Goal: Information Seeking & Learning: Learn about a topic

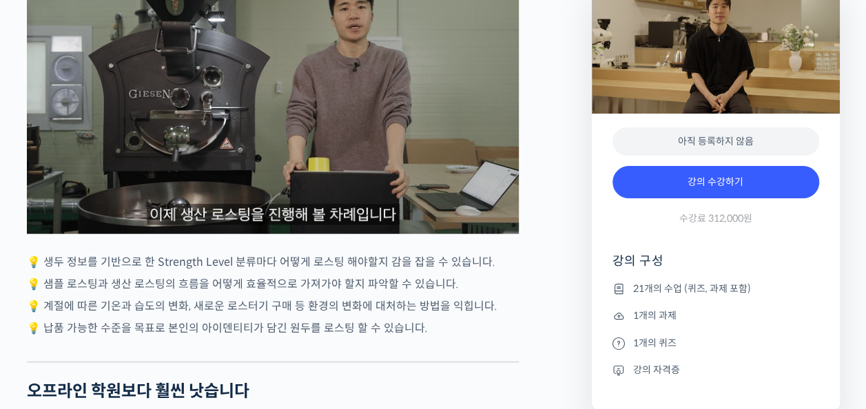
scroll to position [4044, 0]
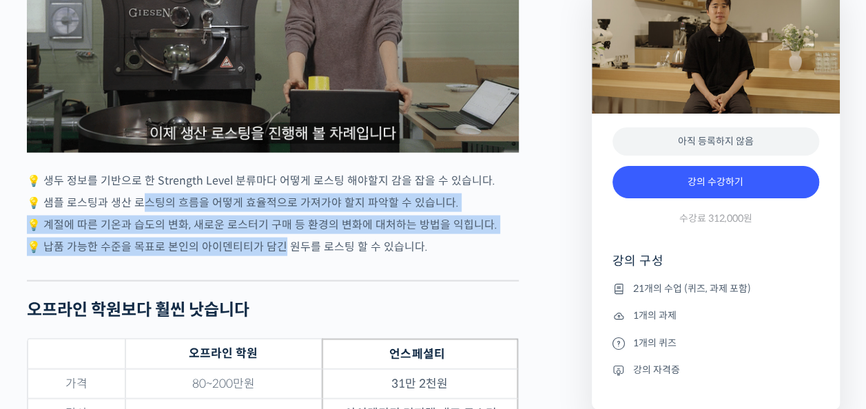
drag, startPoint x: 281, startPoint y: 244, endPoint x: 147, endPoint y: 199, distance: 141.7
drag, startPoint x: 147, startPoint y: 199, endPoint x: 156, endPoint y: 212, distance: 15.3
click at [156, 216] on p "💡 계절에 따른 기온과 습도의 변화, 새로운 로스터기 구매 등 환경의 변화에 대처하는 방법을 익힙니다." at bounding box center [273, 225] width 492 height 19
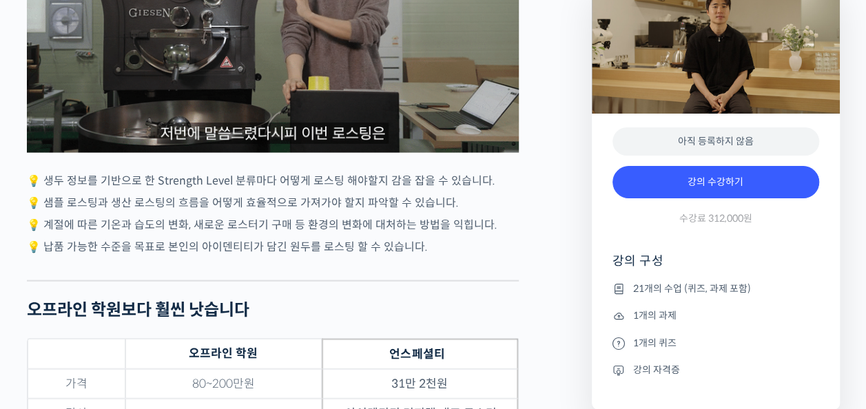
drag, startPoint x: 156, startPoint y: 212, endPoint x: 299, endPoint y: 245, distance: 147.1
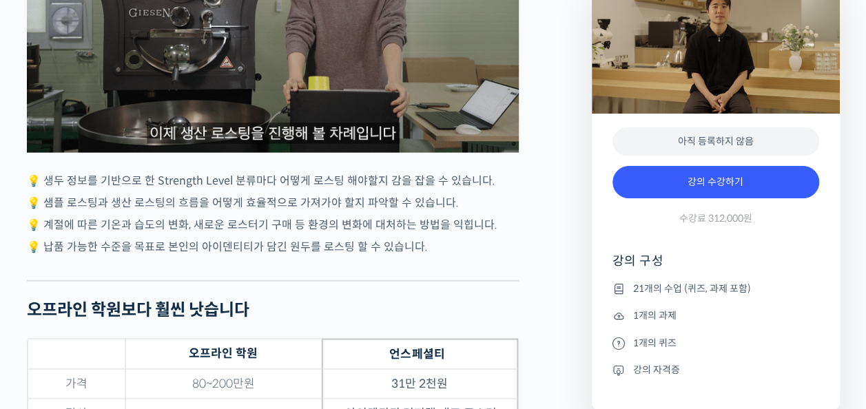
click at [299, 245] on p "💡 납품 가능한 수준을 목표로 본인의 아이덴티티가 담긴 원두를 로스팅 할 수 있습니다." at bounding box center [273, 247] width 492 height 19
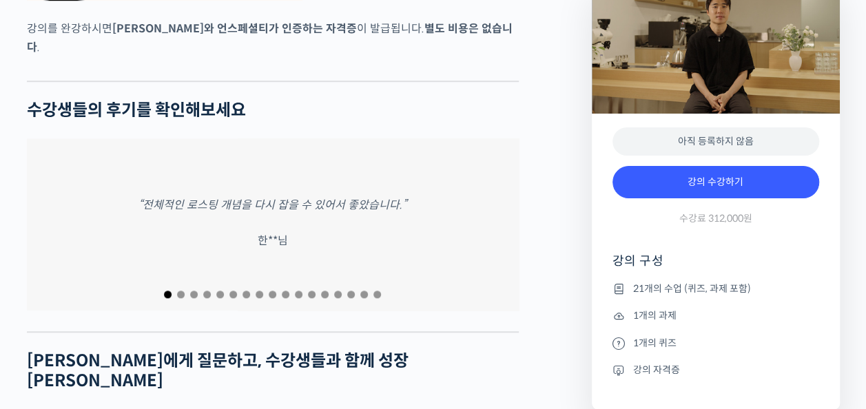
scroll to position [5699, 0]
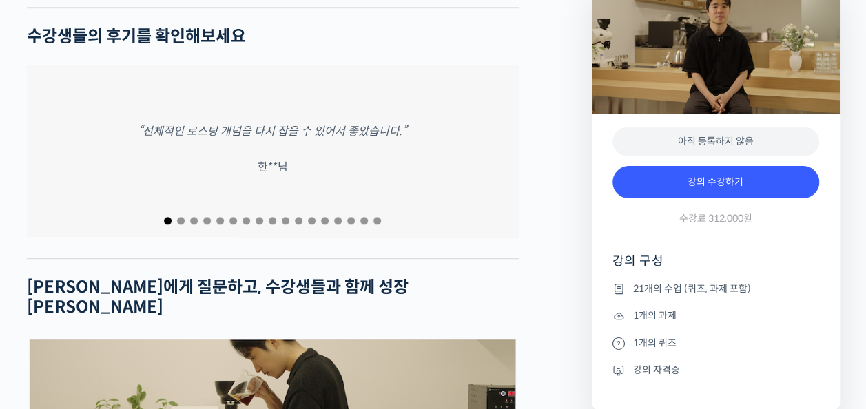
click at [276, 212] on div at bounding box center [273, 221] width 492 height 19
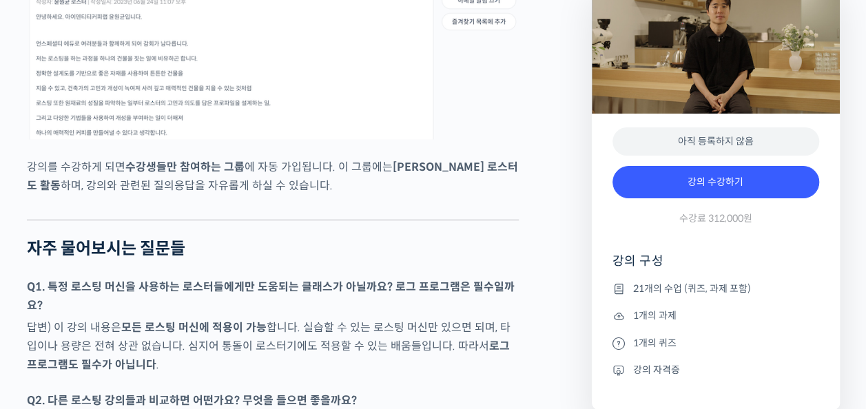
scroll to position [6250, 0]
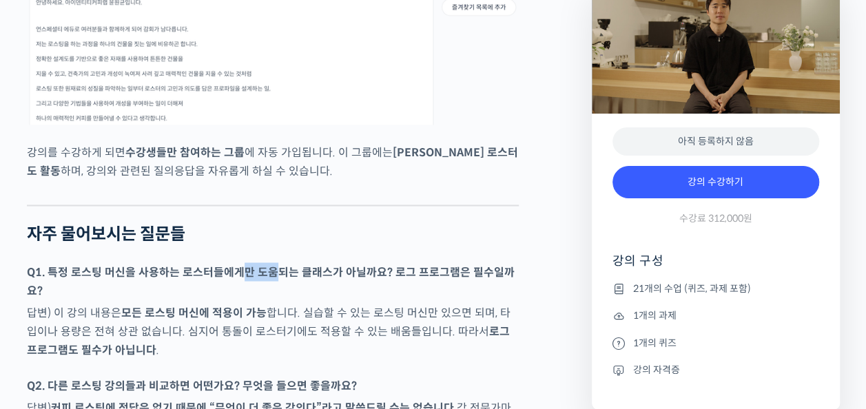
drag, startPoint x: 236, startPoint y: 221, endPoint x: 268, endPoint y: 216, distance: 32.2
click at [268, 263] on p "Q1. 특정 로스팅 머신을 사용하는 로스터들에게만 도움되는 클래스가 아닐까요? 로그 프로그램은 필수일까요?" at bounding box center [273, 281] width 492 height 37
drag, startPoint x: 268, startPoint y: 216, endPoint x: 216, endPoint y: 265, distance: 71.7
click at [217, 305] on strong "모든 로스팅 머신에 적용이 가능" at bounding box center [193, 312] width 145 height 14
drag, startPoint x: 213, startPoint y: 262, endPoint x: 312, endPoint y: 273, distance: 99.9
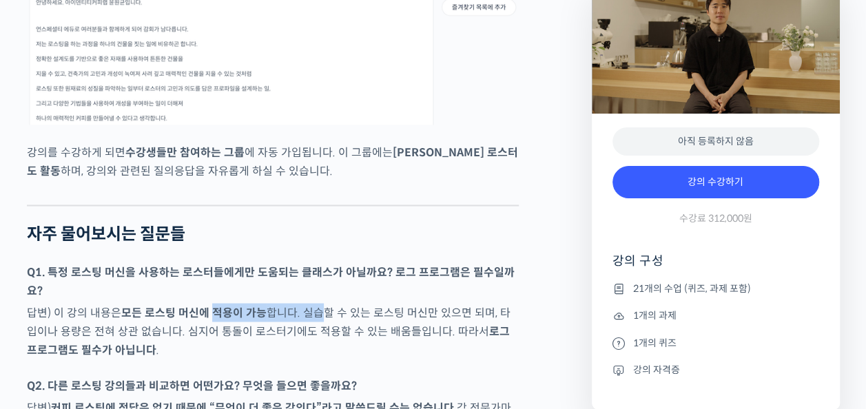
click at [316, 303] on p "답변) 이 강의 내용은 모든 로스팅 머신에 적용이 가능 합니다. 실습할 수 있는 로스팅 머신만 있으면 되며, 타입이나 용량은 전혀 상관 없습니…" at bounding box center [273, 331] width 492 height 56
drag, startPoint x: 312, startPoint y: 273, endPoint x: 195, endPoint y: 299, distance: 120.1
click at [262, 309] on p "답변) 이 강의 내용은 모든 로스팅 머신에 적용이 가능 합니다. 실습할 수 있는 로스팅 머신만 있으면 되며, 타입이나 용량은 전혀 상관 없습니…" at bounding box center [273, 331] width 492 height 56
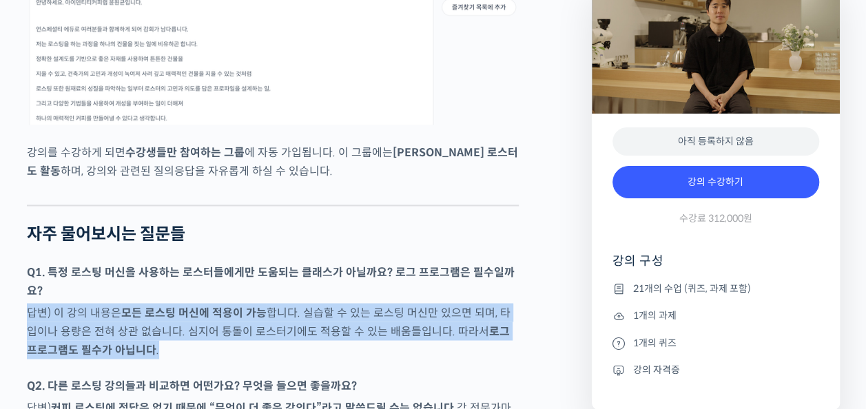
drag, startPoint x: 195, startPoint y: 299, endPoint x: 113, endPoint y: 239, distance: 101.6
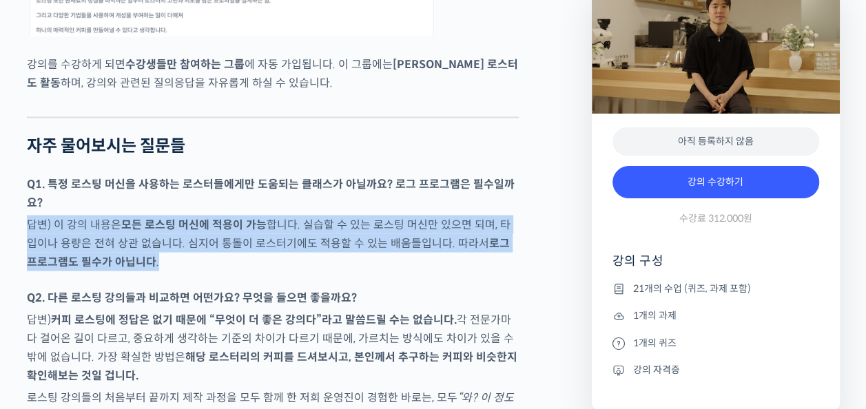
scroll to position [6388, 0]
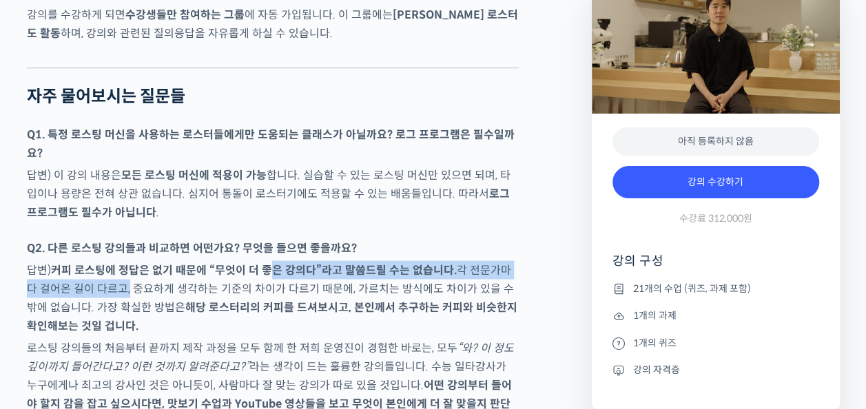
drag, startPoint x: 112, startPoint y: 236, endPoint x: 272, endPoint y: 219, distance: 160.8
click at [272, 261] on p "답변) 커피 로스팅에 정답은 없기 때문에 “무엇이 더 좋은 강의다”라고 말씀드릴 수는 없습니다. 각 전문가마다 걸어온 길이 다르고, 중요하게 …" at bounding box center [273, 298] width 492 height 74
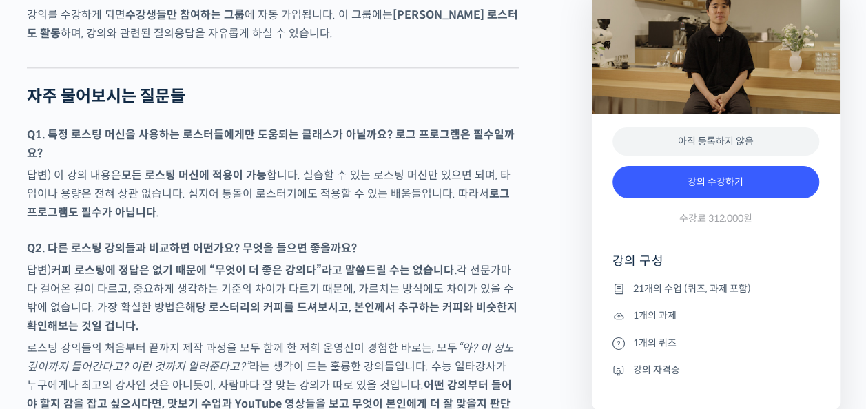
drag, startPoint x: 272, startPoint y: 219, endPoint x: 210, endPoint y: 258, distance: 73.7
click at [214, 300] on strong "해당 로스터리의 커피를 드셔보시고, 본인께서 추구하는 커피와 비슷한지 확인해보는 것일 겁니다." at bounding box center [272, 316] width 491 height 33
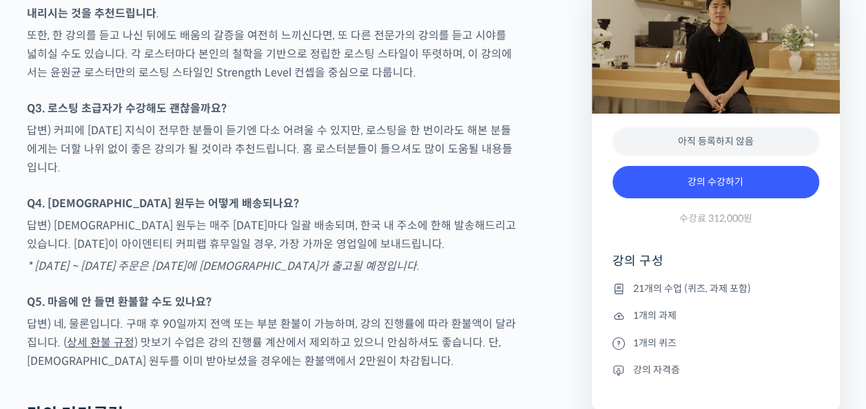
scroll to position [6801, 0]
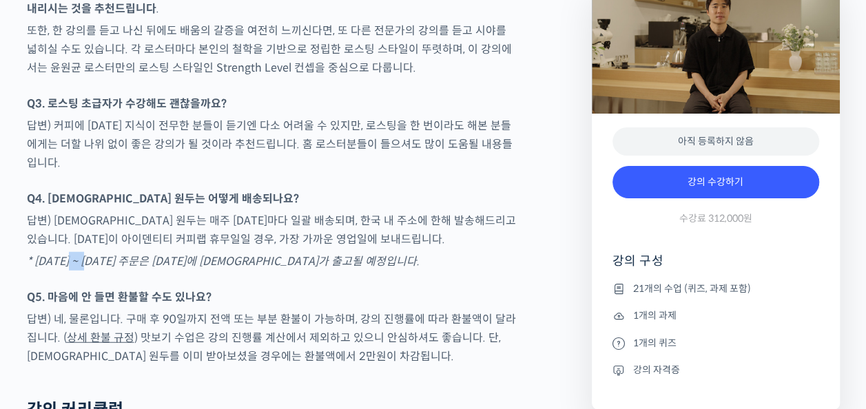
drag, startPoint x: 79, startPoint y: 203, endPoint x: 94, endPoint y: 204, distance: 15.2
click at [94, 252] on p "* [DATE] ~ [DATE] 주문은 [DATE]에 [DEMOGRAPHIC_DATA]가 출고될 예정입니다." at bounding box center [273, 261] width 492 height 19
drag, startPoint x: 94, startPoint y: 204, endPoint x: 128, endPoint y: 237, distance: 47.8
click at [128, 290] on strong "Q5. 마음에 안 들면 환불할 수도 있나요?" at bounding box center [119, 297] width 185 height 14
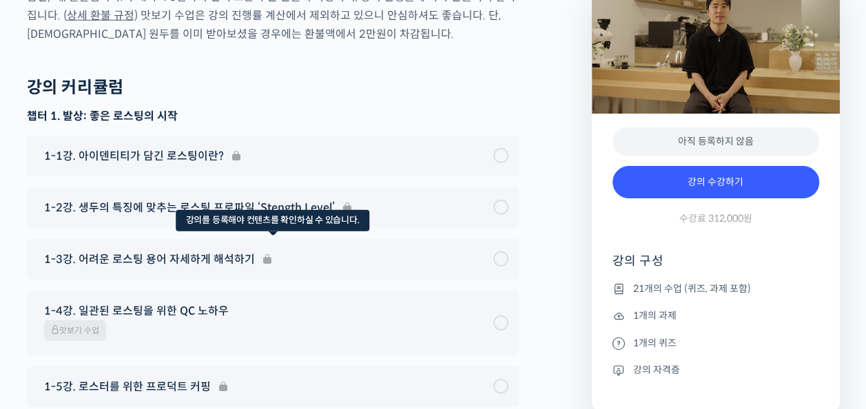
scroll to position [7146, 0]
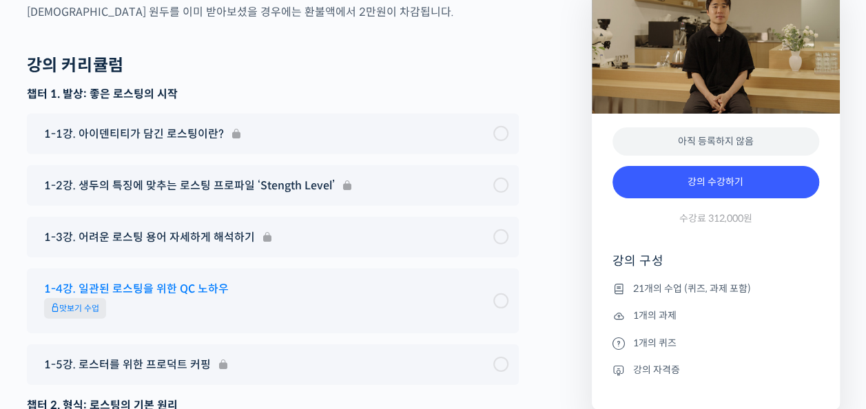
click at [105, 298] on span "맛보기 수업" at bounding box center [75, 308] width 62 height 21
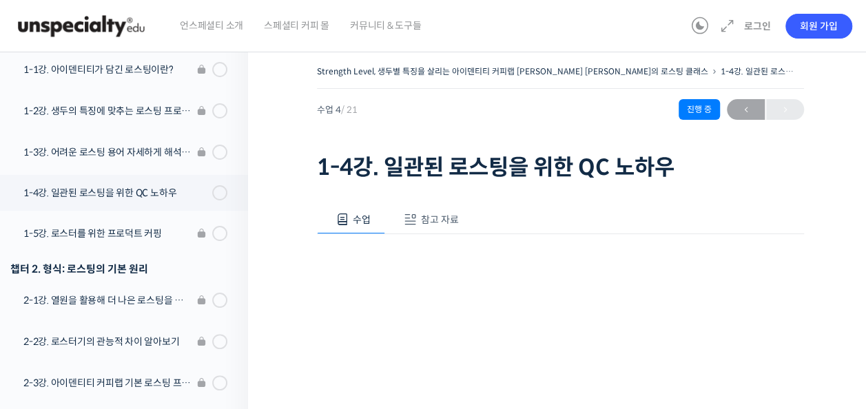
scroll to position [72, 0]
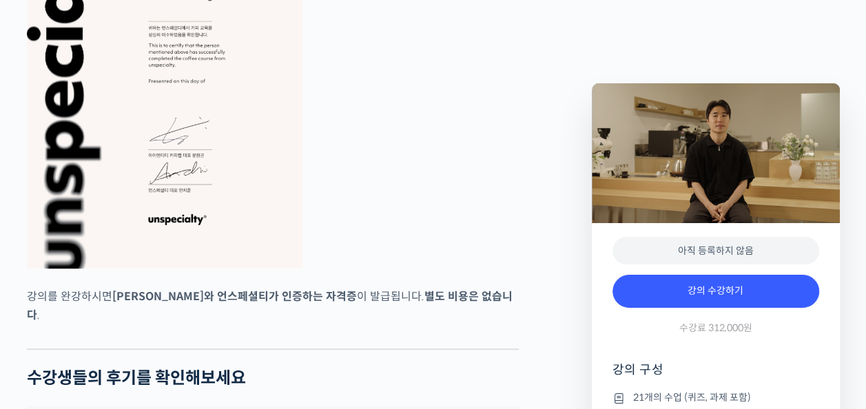
scroll to position [5299, 0]
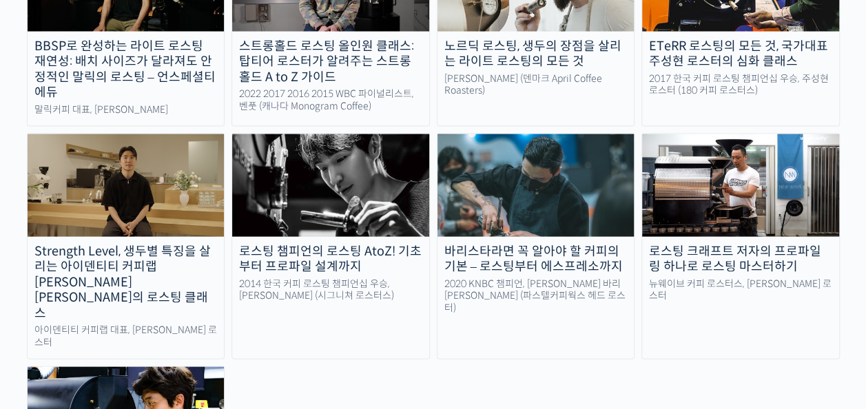
click at [786, 244] on div "로스팅 크래프트 저자의 프로파일링 하나로 로스팅 마스터하기" at bounding box center [740, 259] width 197 height 31
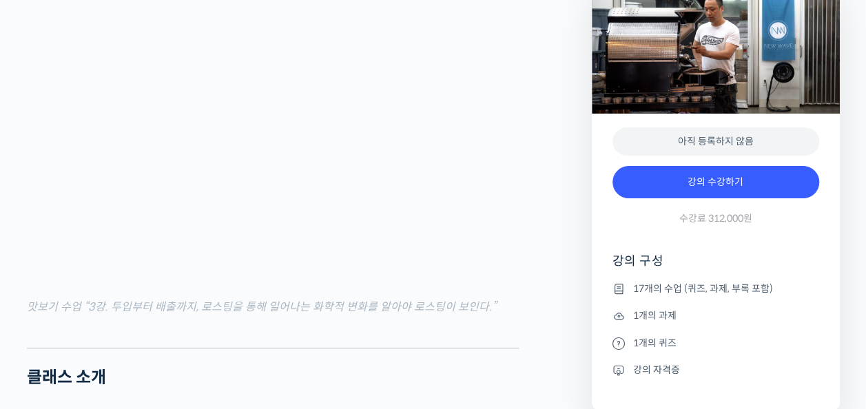
scroll to position [1585, 0]
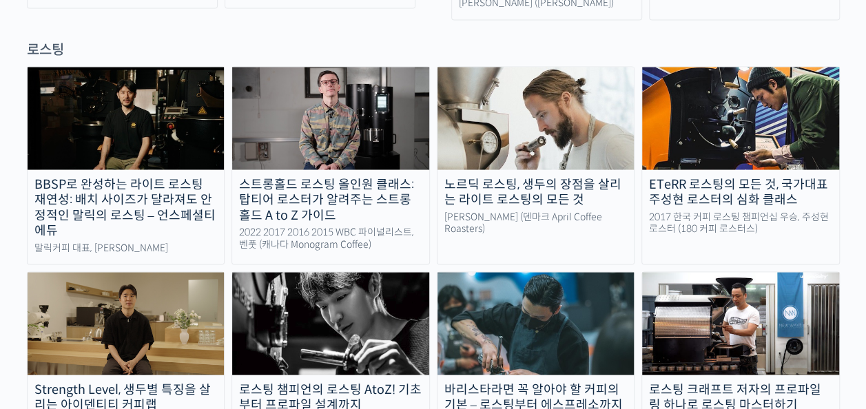
scroll to position [1103, 0]
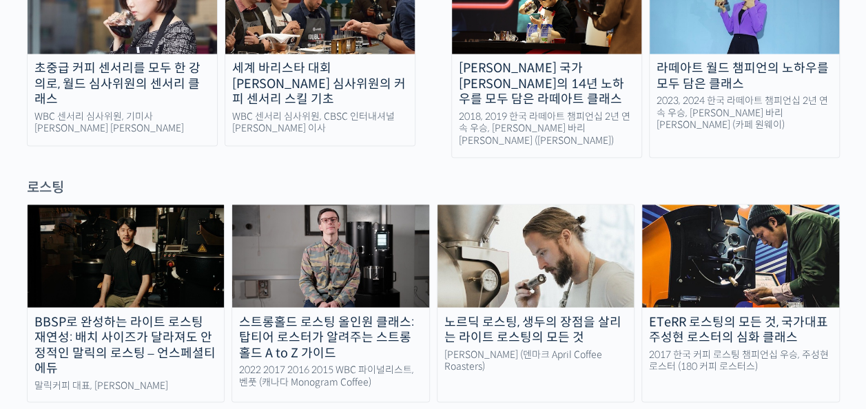
click at [714, 214] on img at bounding box center [740, 256] width 197 height 102
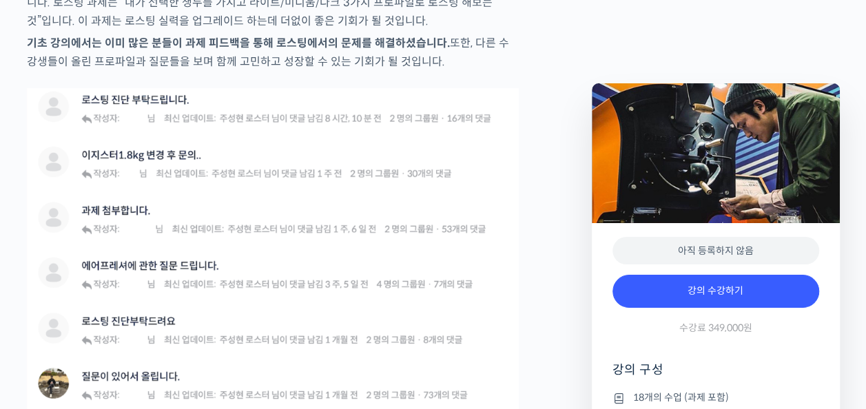
scroll to position [4274, 0]
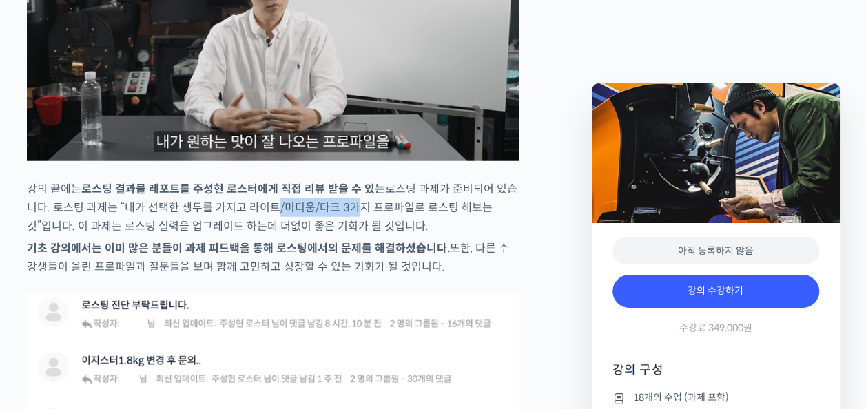
drag, startPoint x: 261, startPoint y: 240, endPoint x: 338, endPoint y: 236, distance: 78.0
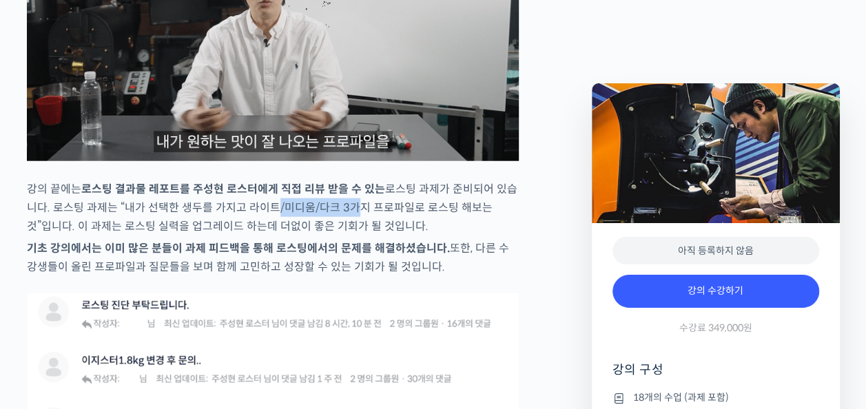
click at [340, 236] on p "강의 끝에는 로스팅 결과물 레포트를 주성현 로스터에게 직접 리뷰 받을 수 있는 로스팅 과제가 준비되어 있습니다. 로스팅 과제는 “내가 선택한 …" at bounding box center [273, 208] width 492 height 56
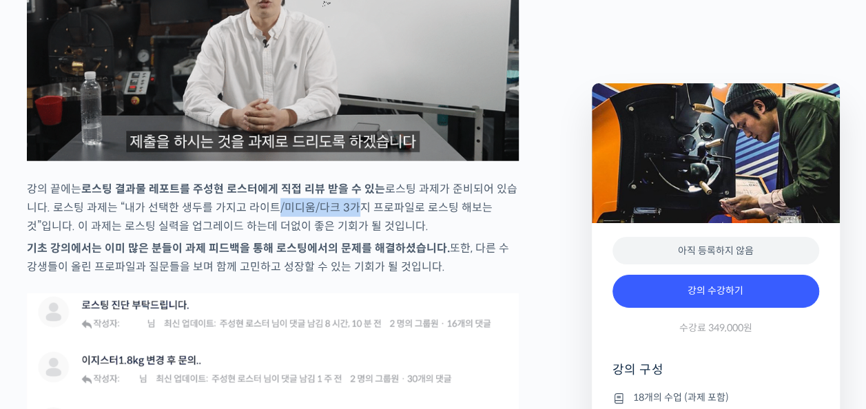
drag, startPoint x: 338, startPoint y: 236, endPoint x: 270, endPoint y: 240, distance: 68.3
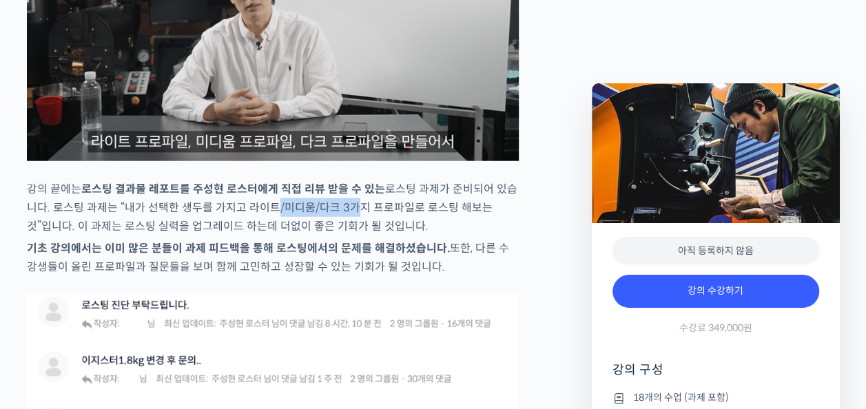
click at [270, 236] on p "강의 끝에는 로스팅 결과물 레포트를 주성현 로스터에게 직접 리뷰 받을 수 있는 로스팅 과제가 준비되어 있습니다. 로스팅 과제는 “내가 선택한 …" at bounding box center [273, 208] width 492 height 56
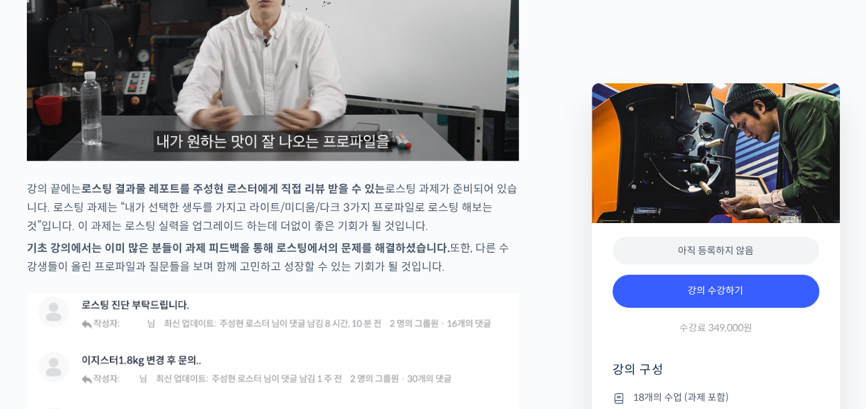
click at [278, 196] on strong "로스팅 결과물 레포트를 주성현 로스터에게 직접 리뷰 받을 수 있는" at bounding box center [233, 189] width 304 height 14
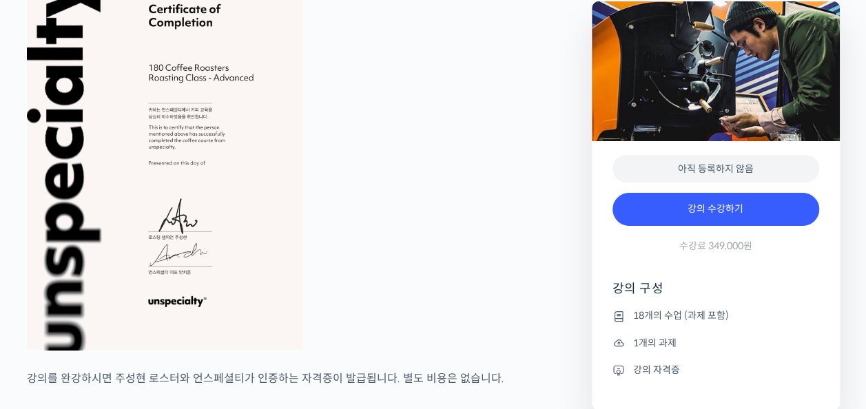
scroll to position [5514, 0]
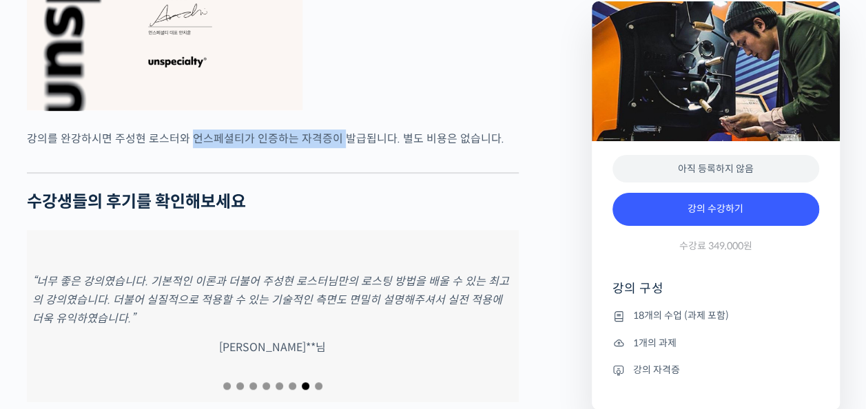
drag, startPoint x: 193, startPoint y: 170, endPoint x: 341, endPoint y: 170, distance: 148.2
click at [341, 148] on p "강의를 완강하시면 주성현 로스터와 언스페셜티가 인증하는 자격증이 발급됩니다. 별도 비용은 없습니다." at bounding box center [273, 139] width 492 height 19
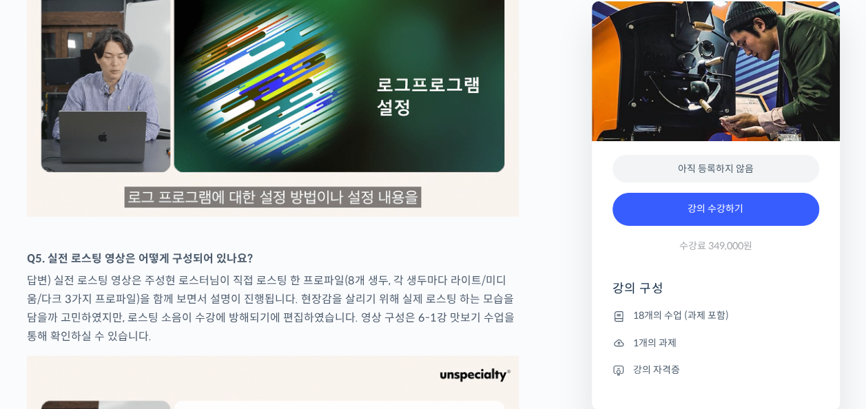
scroll to position [6824, 0]
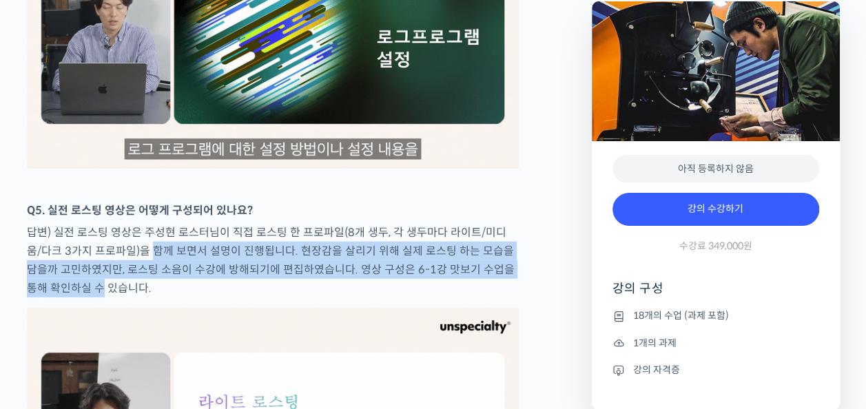
drag, startPoint x: 140, startPoint y: 274, endPoint x: 65, endPoint y: 314, distance: 84.5
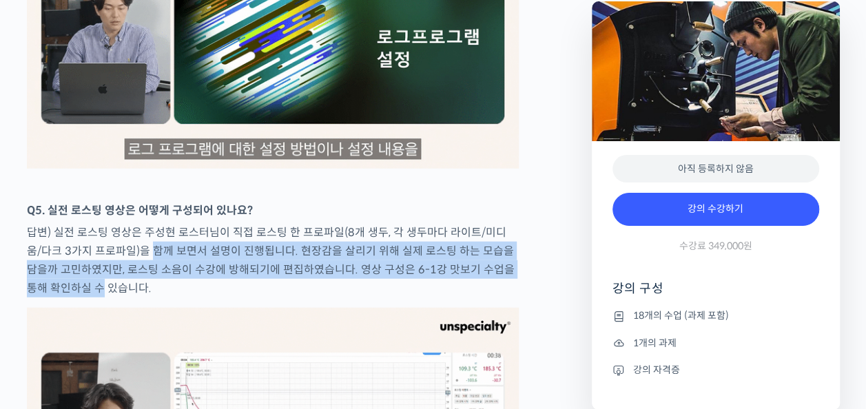
click at [65, 298] on p "답변) 실전 로스팅 영상은 주성현 로스터님이 직접 로스팅 한 프로파일(8개 생두, 각 생두마다 라이트/미디움/다크 3가지 프로파일)을 함께 보…" at bounding box center [273, 260] width 492 height 74
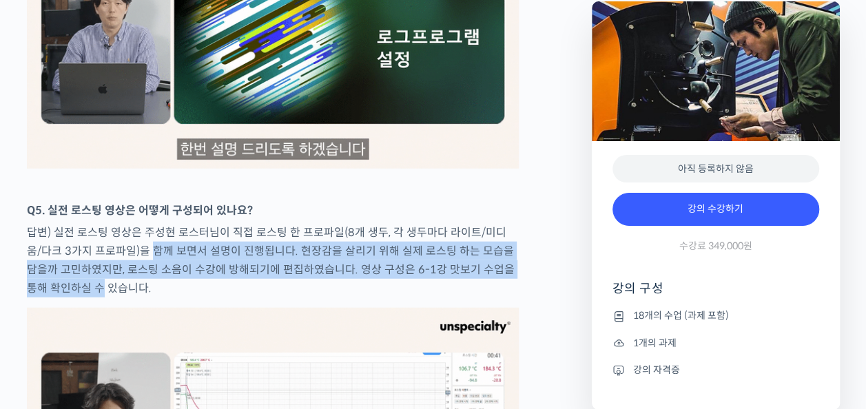
drag, startPoint x: 65, startPoint y: 314, endPoint x: 63, endPoint y: 321, distance: 7.4
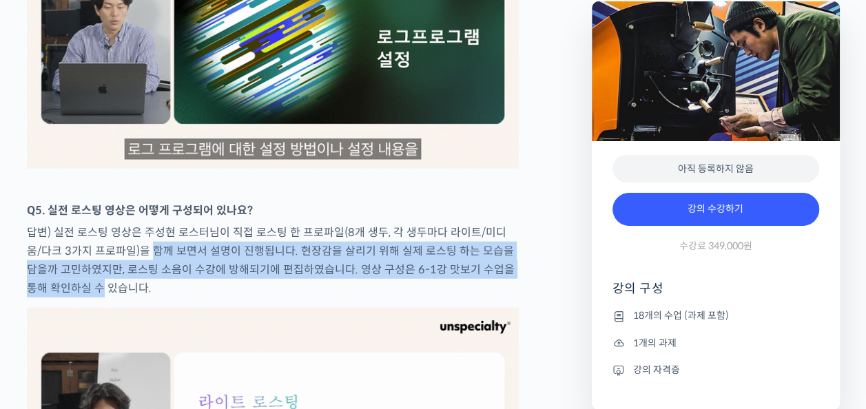
click at [63, 298] on p "답변) 실전 로스팅 영상은 주성현 로스터님이 직접 로스팅 한 프로파일(8개 생두, 각 생두마다 라이트/미디움/다크 3가지 프로파일)을 함께 보…" at bounding box center [273, 260] width 492 height 74
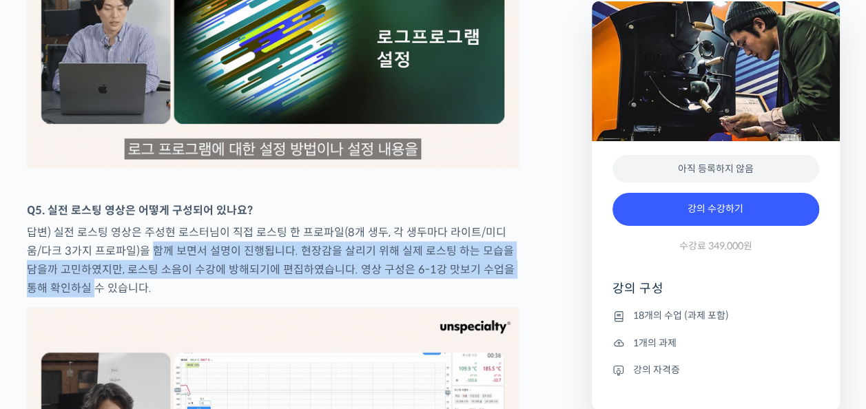
click at [63, 298] on p "답변) 실전 로스팅 영상은 주성현 로스터님이 직접 로스팅 한 프로파일(8개 생두, 각 생두마다 라이트/미디움/다크 3가지 프로파일)을 함께 보…" at bounding box center [273, 260] width 492 height 74
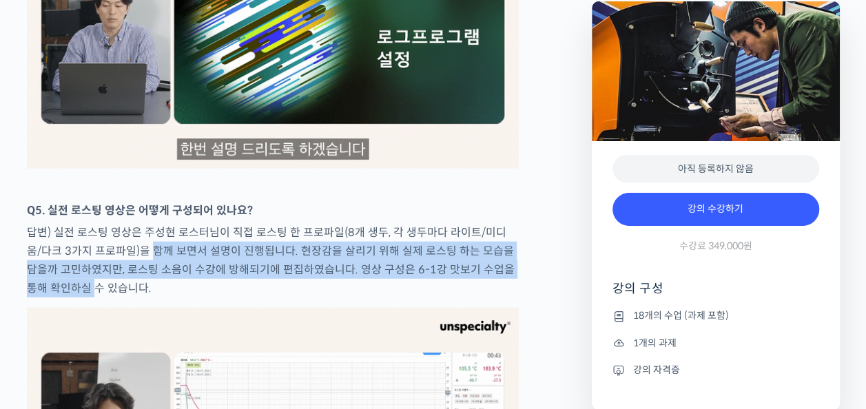
click at [63, 298] on p "답변) 실전 로스팅 영상은 주성현 로스터님이 직접 로스팅 한 프로파일(8개 생두, 각 생두마다 라이트/미디움/다크 3가지 프로파일)을 함께 보…" at bounding box center [273, 260] width 492 height 74
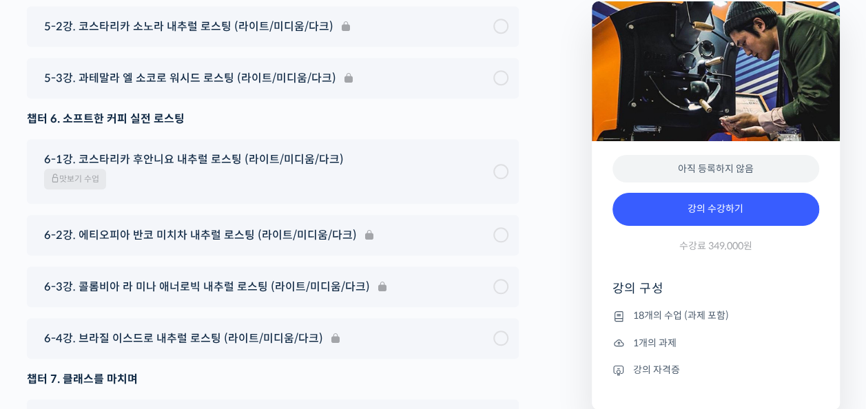
scroll to position [8556, 0]
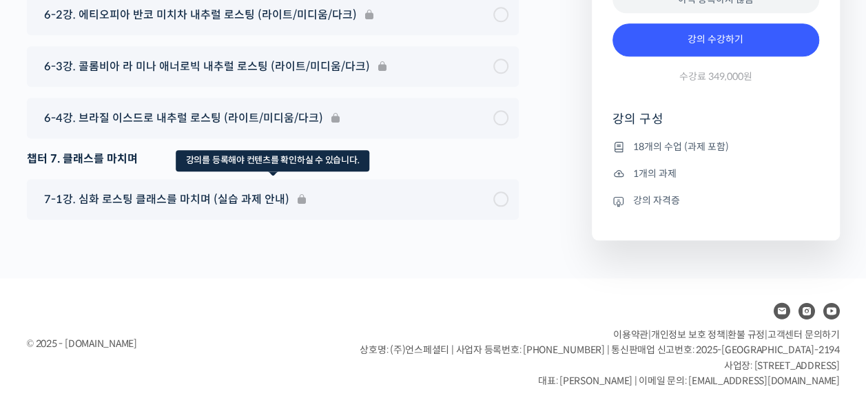
click at [151, 197] on div "7-1강. 심화 로스팅 클래스를 마치며 (실습 과제 안내)" at bounding box center [273, 199] width 492 height 41
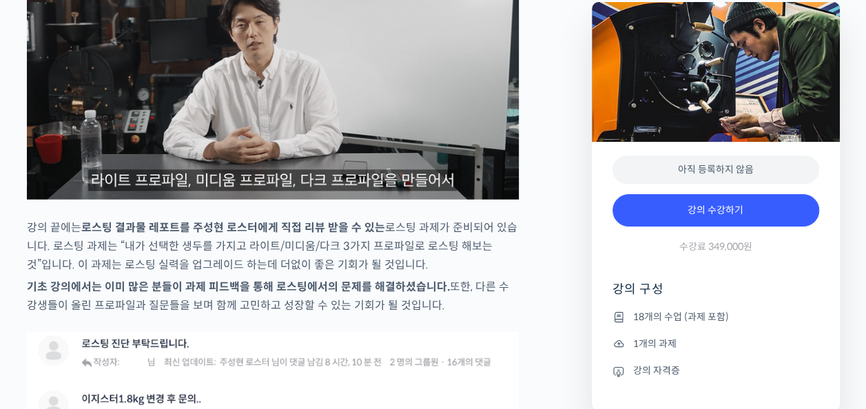
scroll to position [4213, 0]
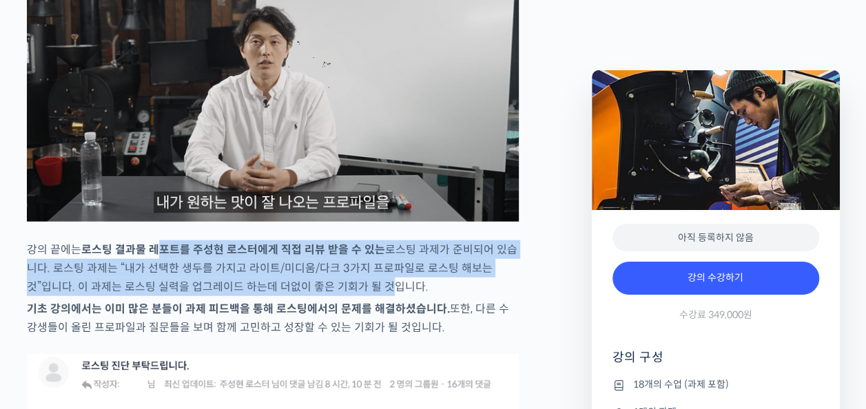
drag, startPoint x: 201, startPoint y: 274, endPoint x: 346, endPoint y: 307, distance: 148.5
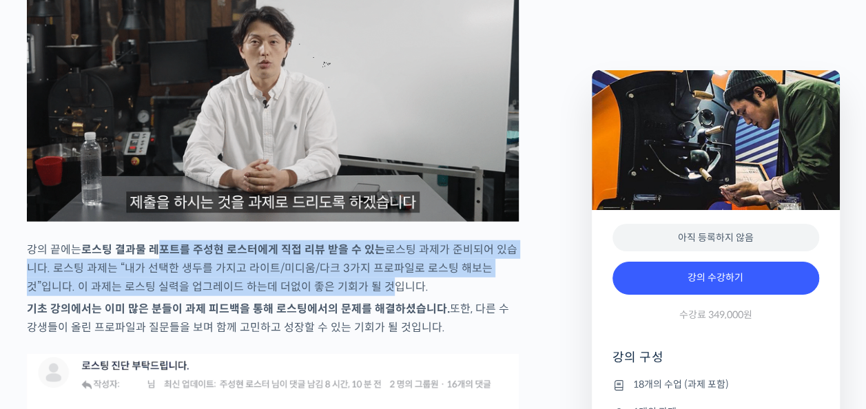
click at [346, 296] on p "강의 끝에는 로스팅 결과물 레포트를 주성현 로스터에게 직접 리뷰 받을 수 있는 로스팅 과제가 준비되어 있습니다. 로스팅 과제는 “내가 선택한 …" at bounding box center [273, 269] width 492 height 56
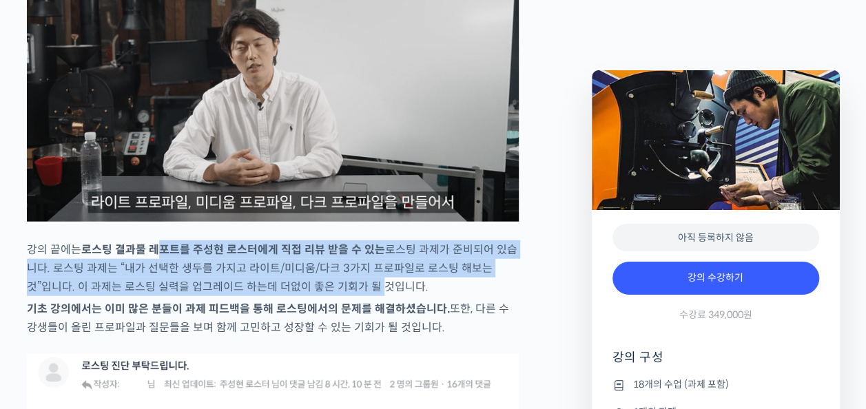
drag, startPoint x: 346, startPoint y: 307, endPoint x: 308, endPoint y: 324, distance: 41.4
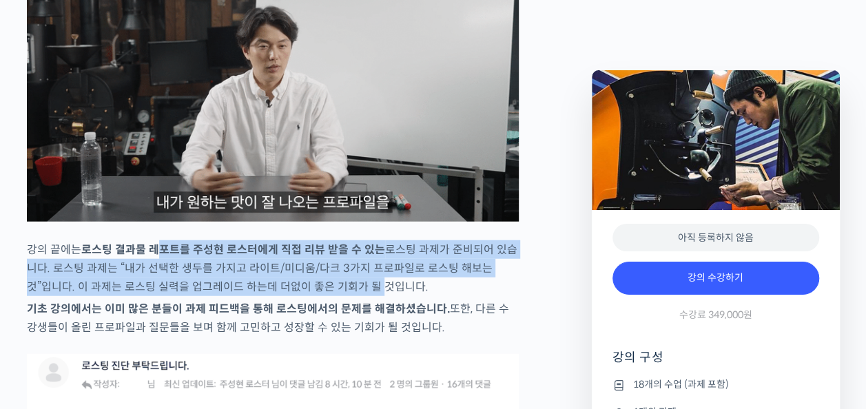
click at [308, 296] on p "강의 끝에는 로스팅 결과물 레포트를 주성현 로스터에게 직접 리뷰 받을 수 있는 로스팅 과제가 준비되어 있습니다. 로스팅 과제는 “내가 선택한 …" at bounding box center [273, 269] width 492 height 56
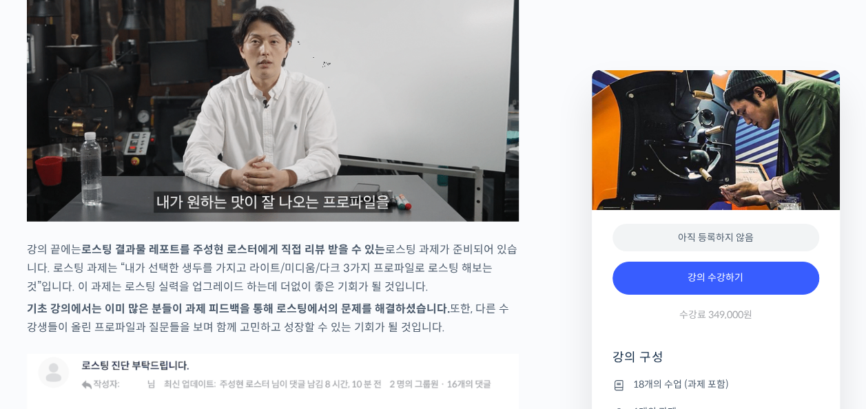
click at [292, 316] on strong "기초 강의에서는 이미 많은 분들이 과제 피드백을 통해 로스팅에서의 문제를 해결하셨습니다." at bounding box center [238, 309] width 423 height 14
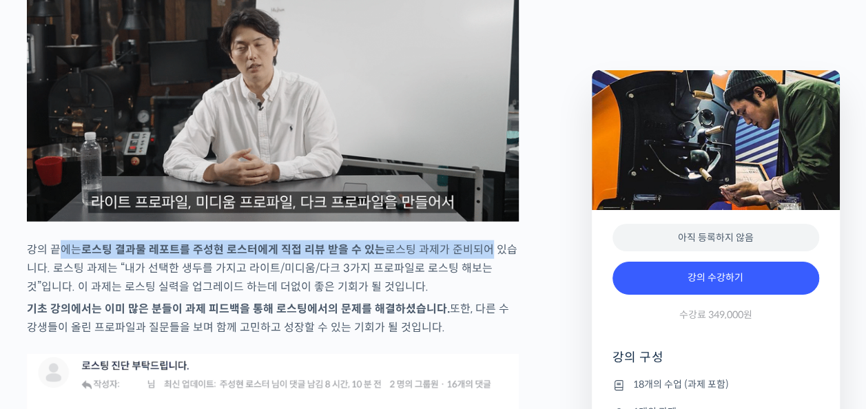
drag, startPoint x: 55, startPoint y: 281, endPoint x: 474, endPoint y: 281, distance: 419.1
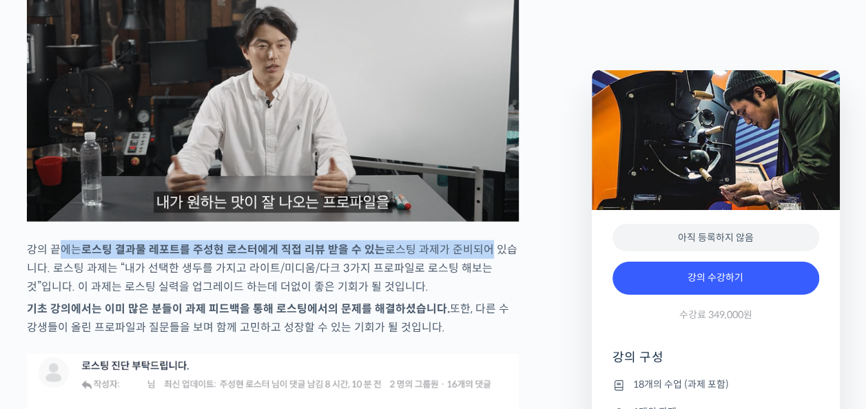
click at [474, 281] on p "강의 끝에는 로스팅 결과물 레포트를 주성현 로스터에게 직접 리뷰 받을 수 있는 로스팅 과제가 준비되어 있습니다. 로스팅 과제는 “내가 선택한 …" at bounding box center [273, 269] width 492 height 56
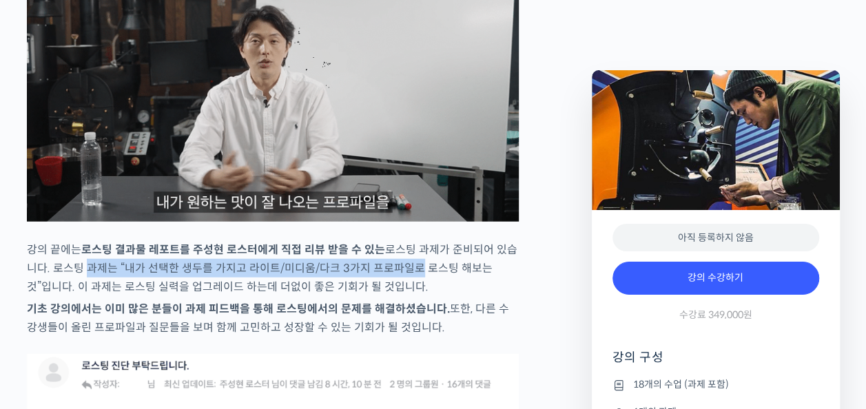
drag, startPoint x: 77, startPoint y: 294, endPoint x: 408, endPoint y: 291, distance: 330.9
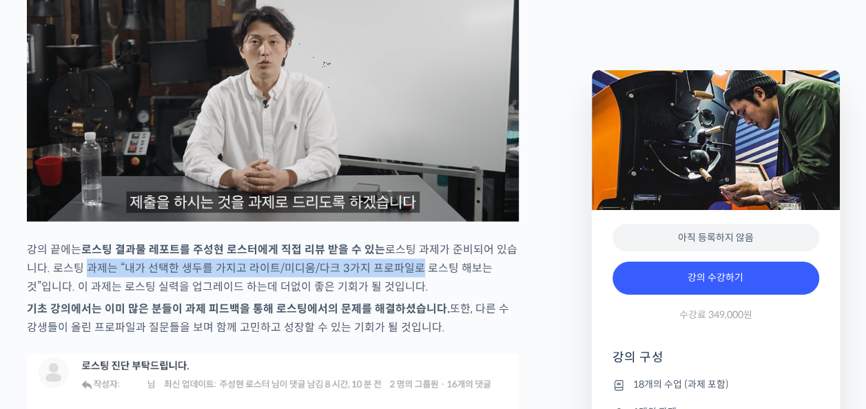
click at [405, 290] on p "강의 끝에는 로스팅 결과물 레포트를 주성현 로스터에게 직접 리뷰 받을 수 있는 로스팅 과제가 준비되어 있습니다. 로스팅 과제는 “내가 선택한 …" at bounding box center [273, 269] width 492 height 56
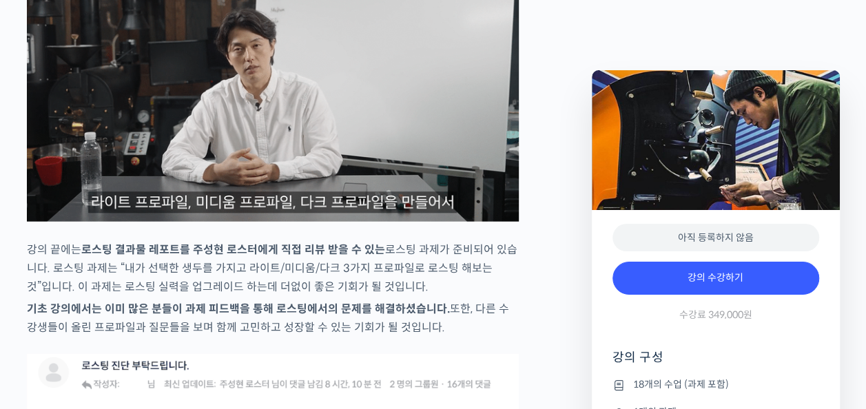
click at [256, 296] on p "강의 끝에는 로스팅 결과물 레포트를 주성현 로스터에게 직접 리뷰 받을 수 있는 로스팅 과제가 준비되어 있습니다. 로스팅 과제는 “내가 선택한 …" at bounding box center [273, 269] width 492 height 56
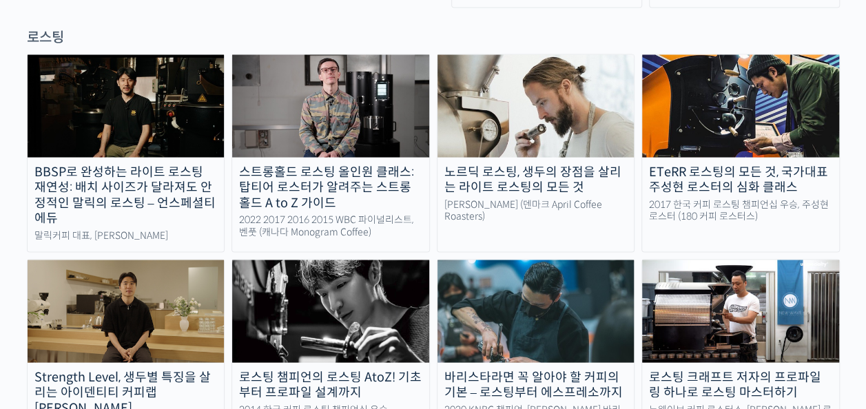
scroll to position [1172, 0]
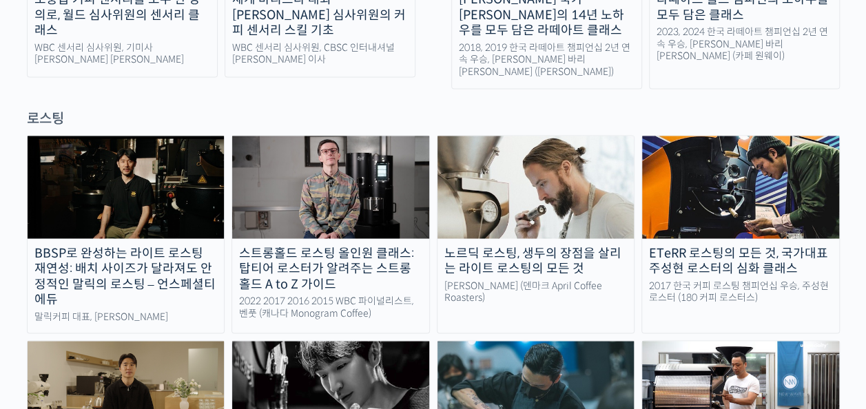
click at [190, 174] on img at bounding box center [126, 187] width 197 height 102
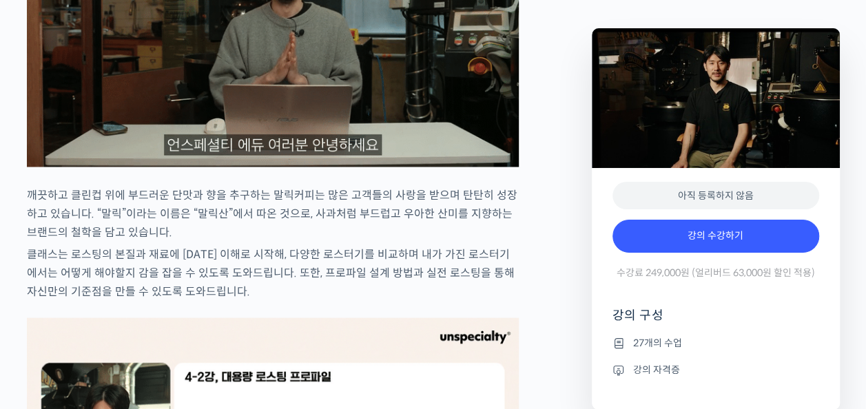
scroll to position [1241, 0]
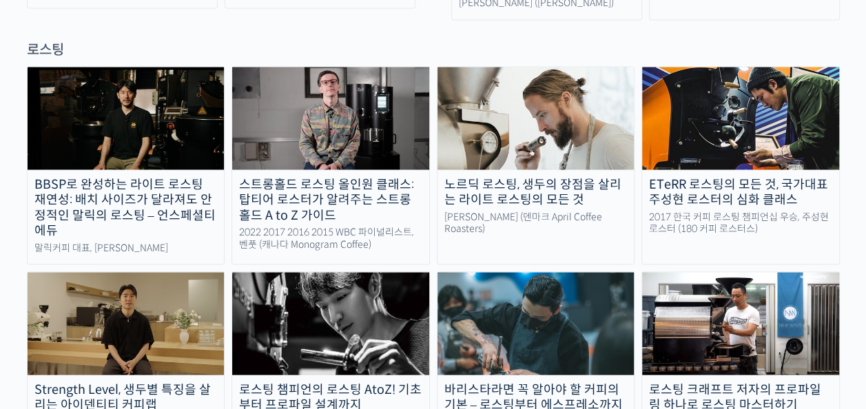
scroll to position [1310, 0]
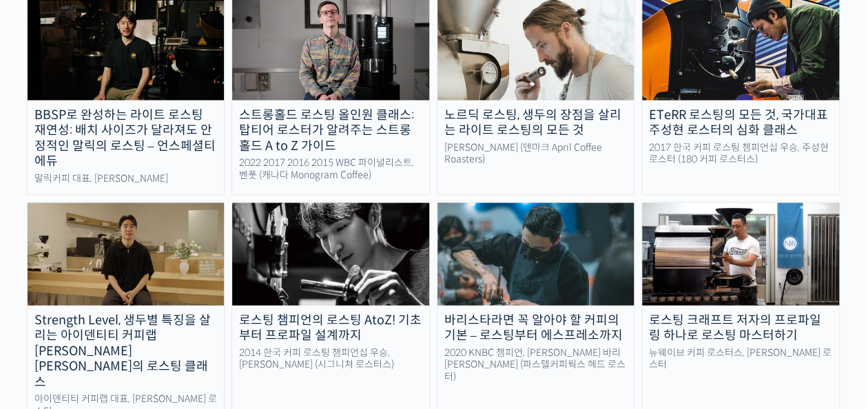
click at [135, 203] on img at bounding box center [126, 254] width 197 height 102
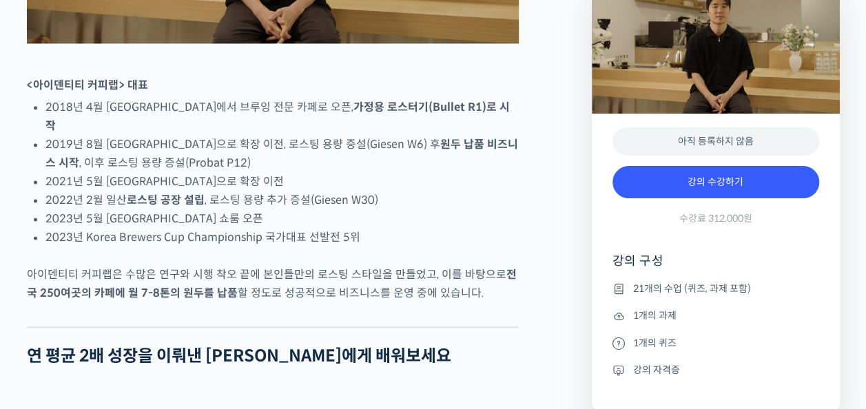
scroll to position [965, 0]
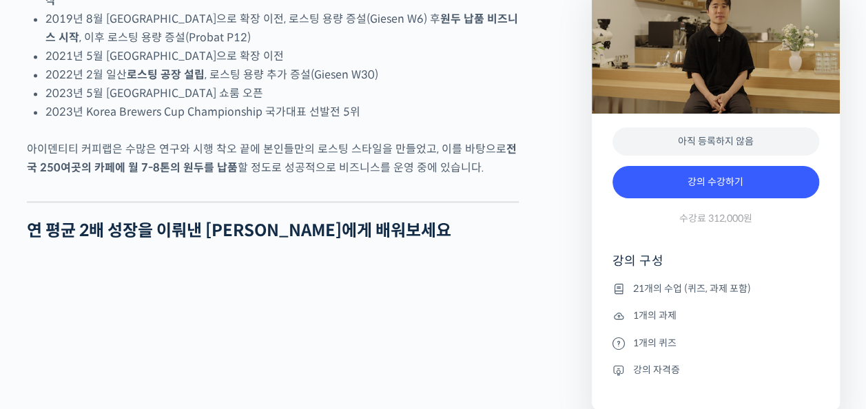
click at [210, 175] on strong "전국 250여곳의 카페에 월 7-8톤의 원두를 납품" at bounding box center [272, 158] width 490 height 33
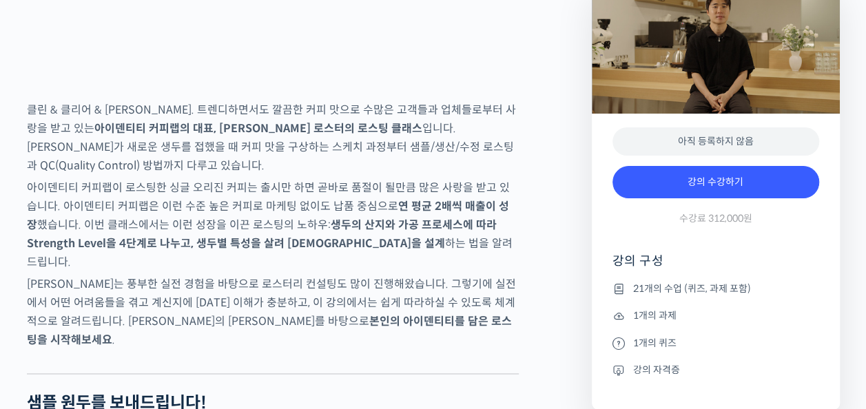
scroll to position [2206, 0]
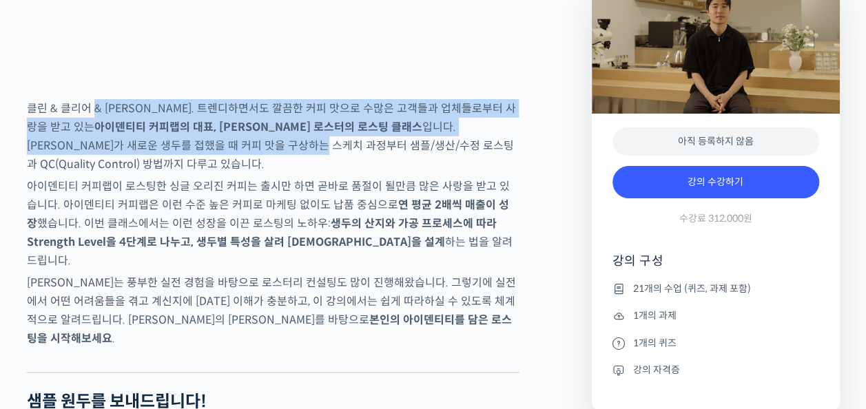
drag, startPoint x: 94, startPoint y: 148, endPoint x: 154, endPoint y: 183, distance: 70.1
click at [154, 174] on p "클린 & 클리어 & [PERSON_NAME]. 트렌디하면서도 깔끔한 커피 맛으로 수많은 고객들과 업체들로부터 사랑을 받고 있는 아이덴티티 커피…" at bounding box center [273, 136] width 492 height 74
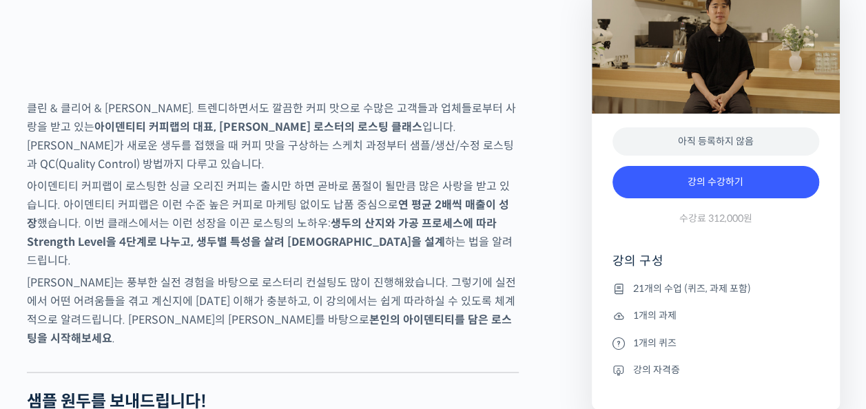
drag, startPoint x: 154, startPoint y: 183, endPoint x: 230, endPoint y: 201, distance: 77.8
click at [225, 174] on p "클린 & 클리어 & 에센스. 트렌디하면서도 깔끔한 커피 맛으로 수많은 고객들과 업체들로부터 사랑을 받고 있는 아이덴티티 커피랩의 대표, 윤원균…" at bounding box center [273, 136] width 492 height 74
drag, startPoint x: 278, startPoint y: 183, endPoint x: 325, endPoint y: 183, distance: 46.9
click at [325, 174] on p "클린 & 클리어 & 에센스. 트렌디하면서도 깔끔한 커피 맛으로 수많은 고객들과 업체들로부터 사랑을 받고 있는 아이덴티티 커피랩의 대표, 윤원균…" at bounding box center [273, 136] width 492 height 74
drag, startPoint x: 325, startPoint y: 183, endPoint x: 346, endPoint y: 211, distance: 34.5
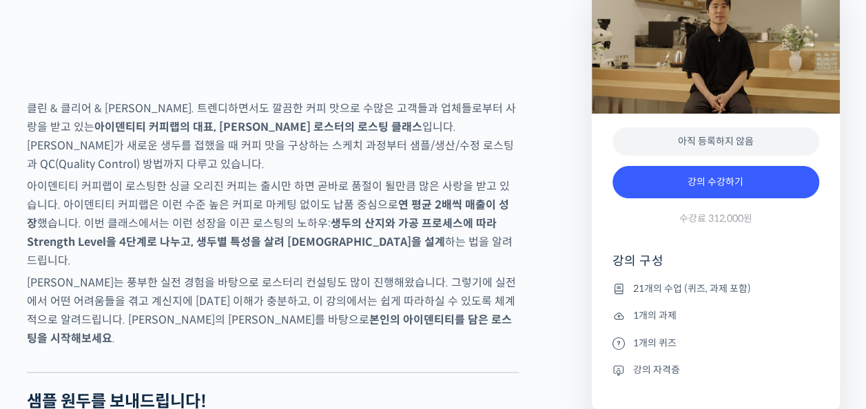
click at [346, 211] on p "아이덴티티 커피랩이 로스팅한 싱글 오리진 커피는 출시만 하면 곧바로 품절이 될만큼 많은 사랑을 받고 있습니다. 아이덴티티 커피랩은 이런 수준 …" at bounding box center [273, 223] width 492 height 93
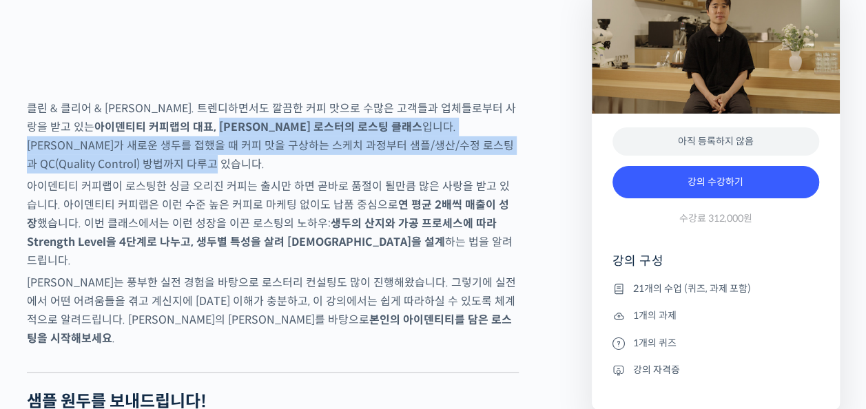
drag, startPoint x: 161, startPoint y: 178, endPoint x: 217, endPoint y: 201, distance: 60.3
click at [217, 174] on p "클린 & 클리어 & 에센스. 트렌디하면서도 깔끔한 커피 맛으로 수많은 고객들과 업체들로부터 사랑을 받고 있는 아이덴티티 커피랩의 대표, 윤원균…" at bounding box center [273, 136] width 492 height 74
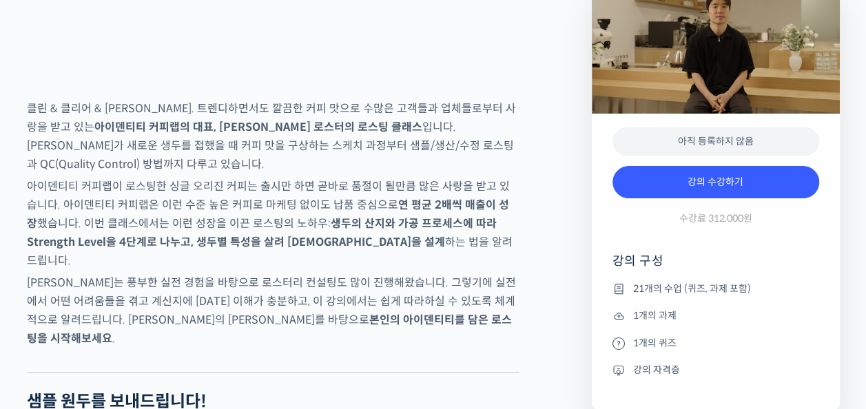
drag, startPoint x: 217, startPoint y: 201, endPoint x: 179, endPoint y: 220, distance: 43.2
click at [179, 220] on p "아이덴티티 커피랩이 로스팅한 싱글 오리진 커피는 출시만 하면 곧바로 품절이 될만큼 많은 사랑을 받고 있습니다. 아이덴티티 커피랩은 이런 수준 …" at bounding box center [273, 223] width 492 height 93
drag, startPoint x: 139, startPoint y: 218, endPoint x: 174, endPoint y: 212, distance: 34.9
click at [174, 212] on p "아이덴티티 커피랩이 로스팅한 싱글 오리진 커피는 출시만 하면 곧바로 품절이 될만큼 많은 사랑을 받고 있습니다. 아이덴티티 커피랩은 이런 수준 …" at bounding box center [273, 223] width 492 height 93
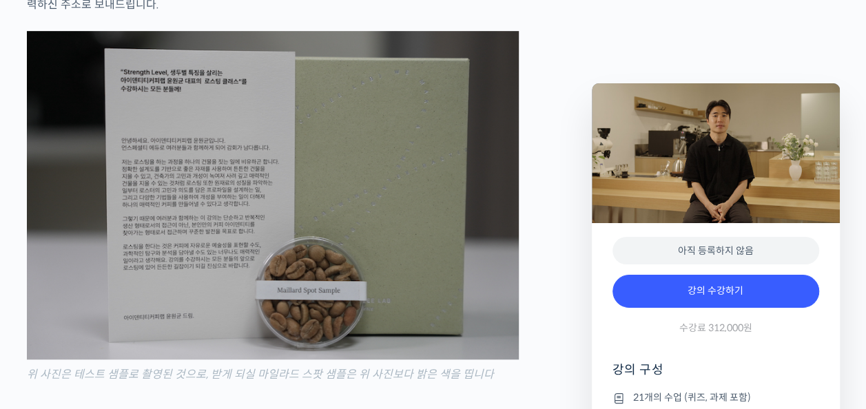
scroll to position [2826, 0]
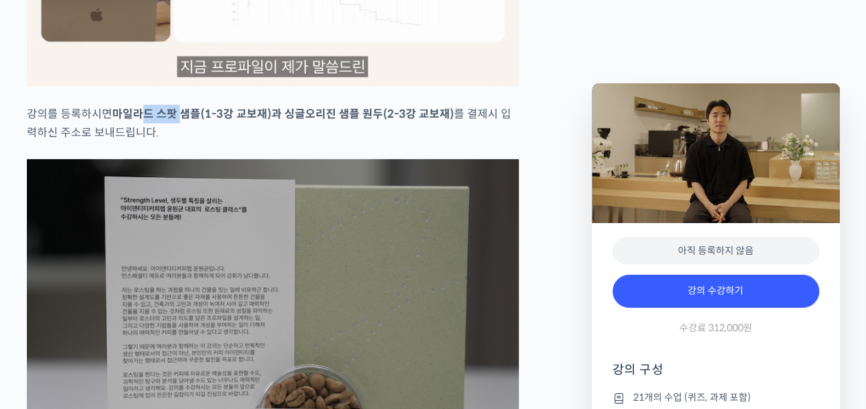
drag, startPoint x: 139, startPoint y: 110, endPoint x: 181, endPoint y: 116, distance: 41.7
click at [181, 116] on strong "마일라드 스팟 샘플(1-3강 교보재)과 싱글오리진 샘플 원두(2-3강 교보재)" at bounding box center [283, 114] width 342 height 14
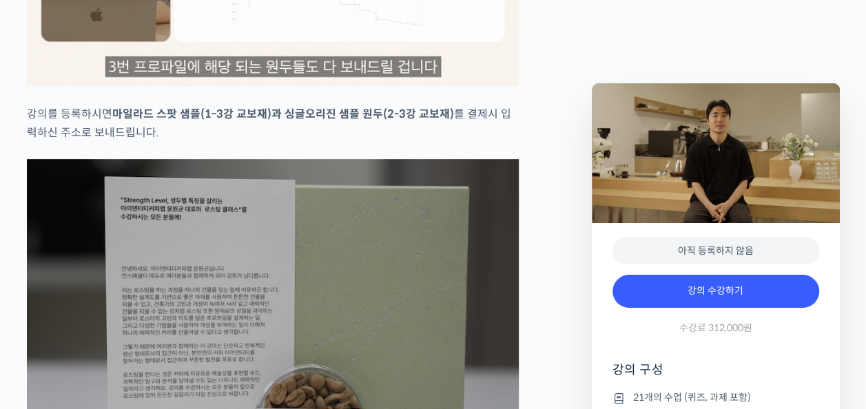
drag, startPoint x: 181, startPoint y: 116, endPoint x: 190, endPoint y: 132, distance: 19.2
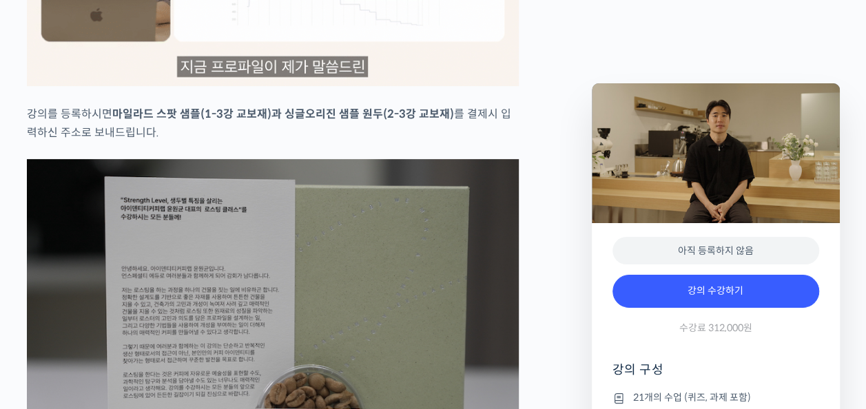
click at [190, 132] on p "강의를 등록하시면 마일라드 스팟 샘플(1-3강 교보재)과 싱글오리진 샘플 원두(2-3강 교보재) 를 결제시 입력하신 주소로 보내드립니다." at bounding box center [273, 123] width 492 height 37
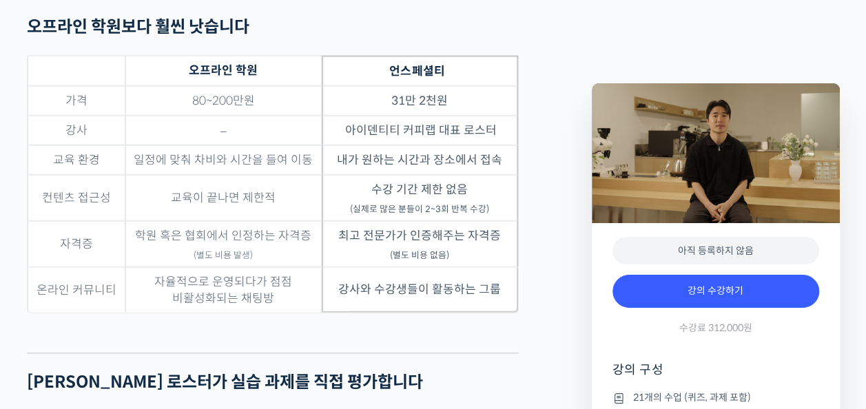
scroll to position [4136, 0]
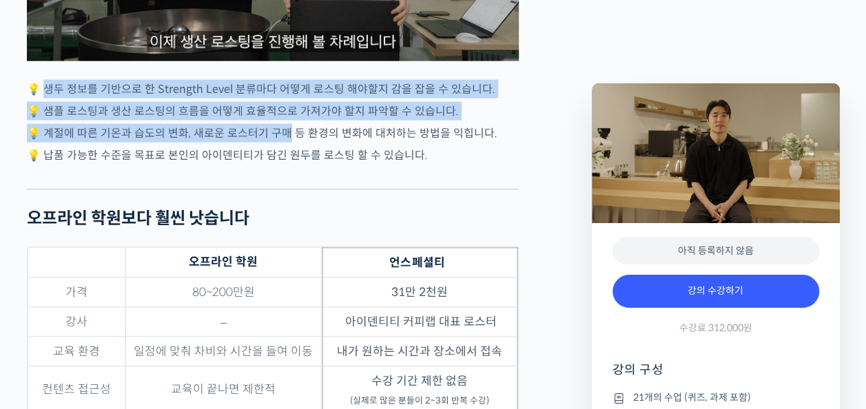
drag, startPoint x: 48, startPoint y: 74, endPoint x: 272, endPoint y: 137, distance: 233.3
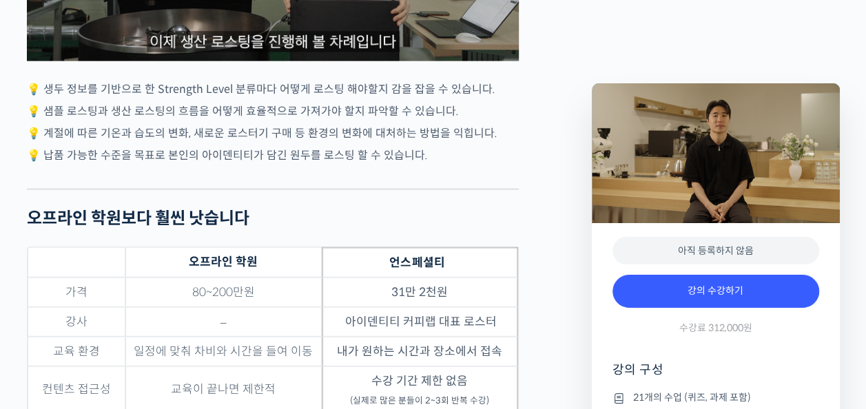
drag, startPoint x: 272, startPoint y: 137, endPoint x: 269, endPoint y: 150, distance: 13.5
click at [269, 150] on p "💡 납품 가능한 수준을 목표로 본인의 아이덴티티가 담긴 원두를 로스팅 할 수 있습니다." at bounding box center [273, 155] width 492 height 19
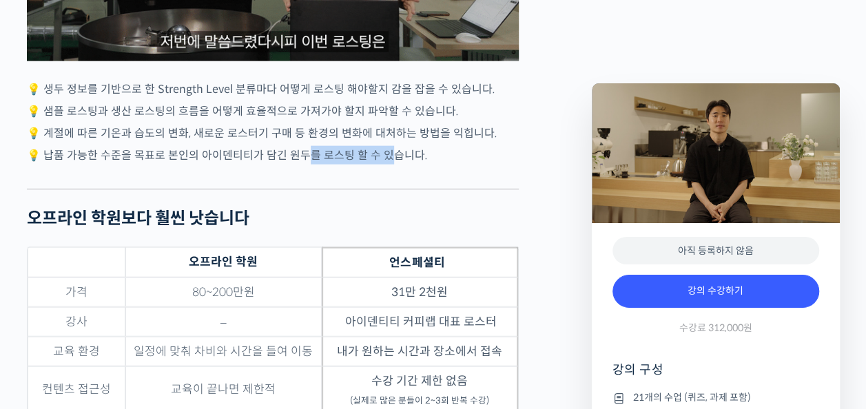
drag, startPoint x: 359, startPoint y: 143, endPoint x: 384, endPoint y: 149, distance: 25.6
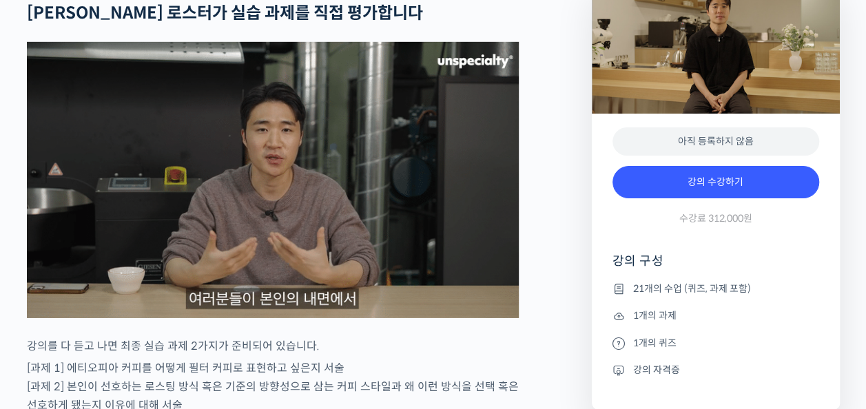
scroll to position [4756, 0]
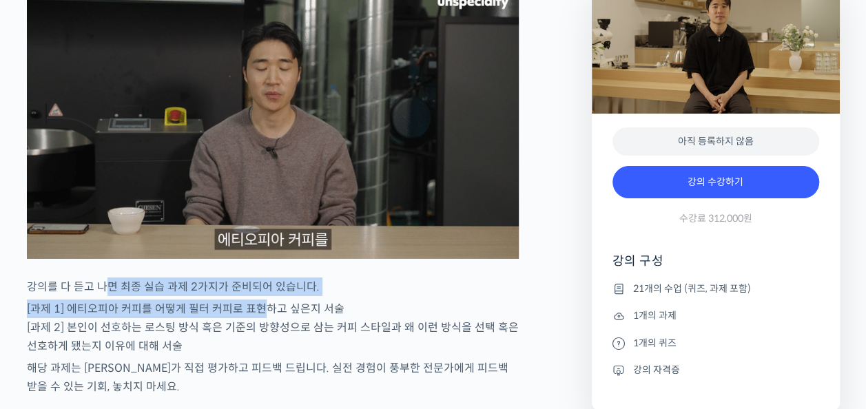
drag, startPoint x: 110, startPoint y: 284, endPoint x: 252, endPoint y: 299, distance: 143.5
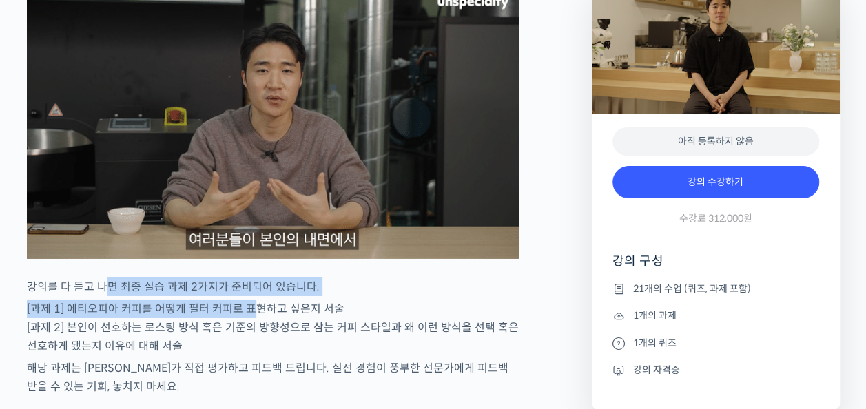
drag, startPoint x: 252, startPoint y: 299, endPoint x: 114, endPoint y: 295, distance: 137.9
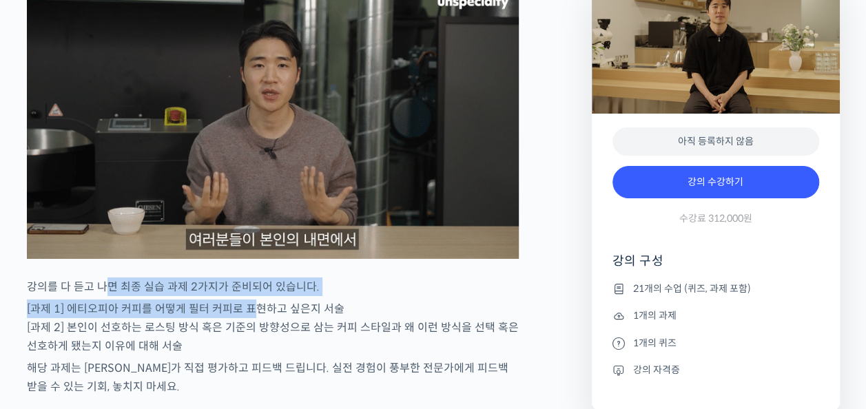
click at [114, 300] on p "[과제 1] 에티오피아 커피를 어떻게 필터 커피로 표현하고 싶은지 서술 [과제 2] 본인이 선호하는 로스팅 방식 혹은 기준의 방향성으로 삼는 …" at bounding box center [273, 328] width 492 height 56
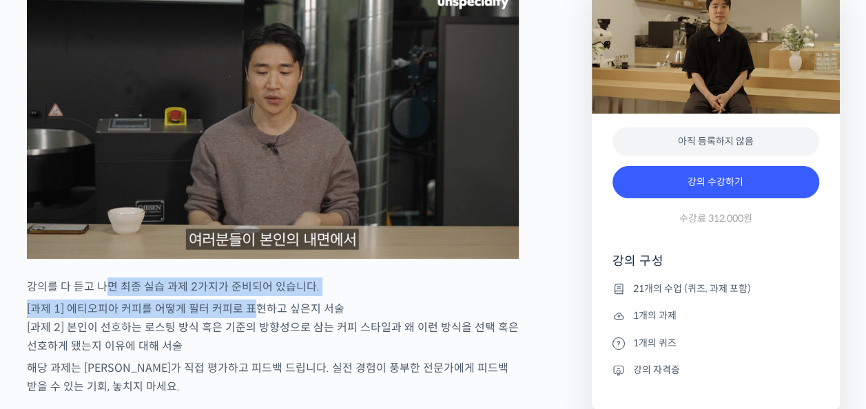
click at [114, 300] on p "[과제 1] 에티오피아 커피를 어떻게 필터 커피로 표현하고 싶은지 서술 [과제 2] 본인이 선호하는 로스팅 방식 혹은 기준의 방향성으로 삼는 …" at bounding box center [273, 328] width 492 height 56
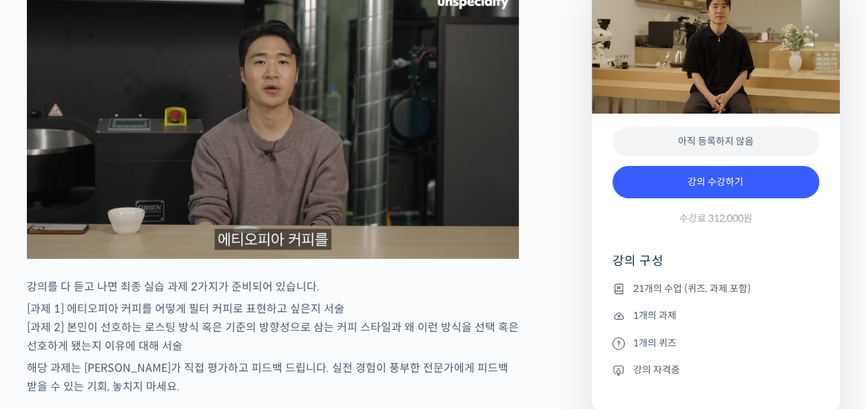
click at [122, 313] on p "[과제 1] 에티오피아 커피를 어떻게 필터 커피로 표현하고 싶은지 서술 [과제 2] 본인이 선호하는 로스팅 방식 혹은 기준의 방향성으로 삼는 …" at bounding box center [273, 328] width 492 height 56
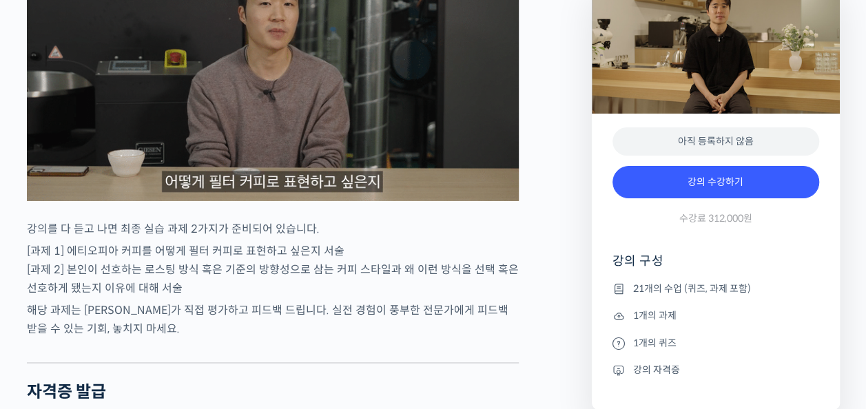
scroll to position [4894, 0]
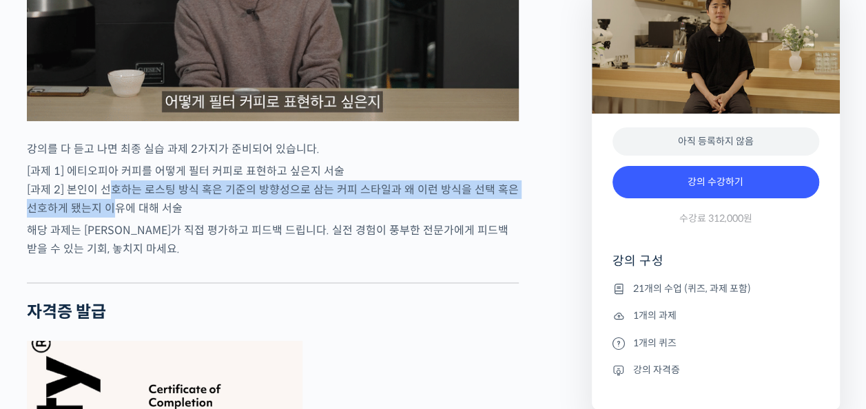
drag, startPoint x: 112, startPoint y: 179, endPoint x: 112, endPoint y: 203, distance: 23.4
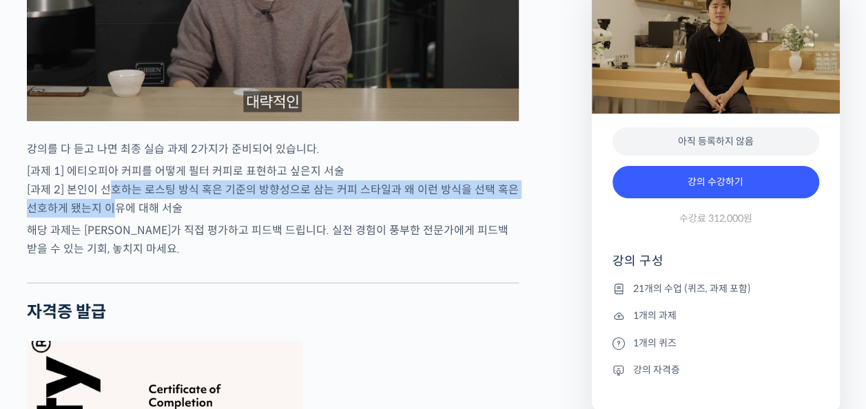
click at [114, 199] on p "[과제 1] 에티오피아 커피를 어떻게 필터 커피로 표현하고 싶은지 서술 [과제 2] 본인이 선호하는 로스팅 방식 혹은 기준의 방향성으로 삼는 …" at bounding box center [273, 190] width 492 height 56
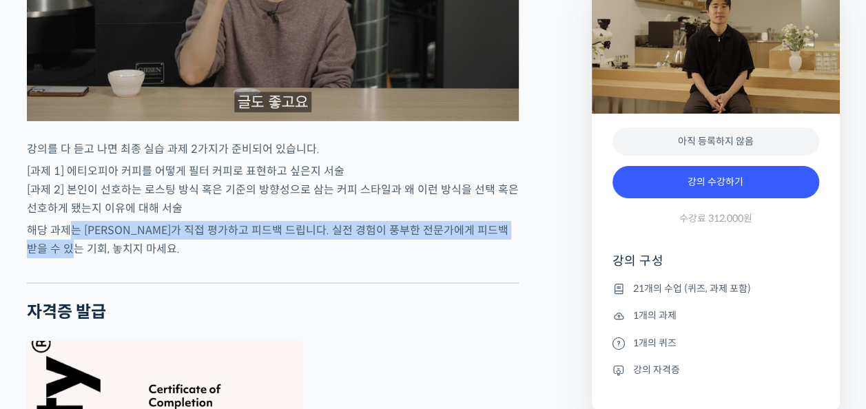
drag, startPoint x: 112, startPoint y: 203, endPoint x: 79, endPoint y: 242, distance: 51.4
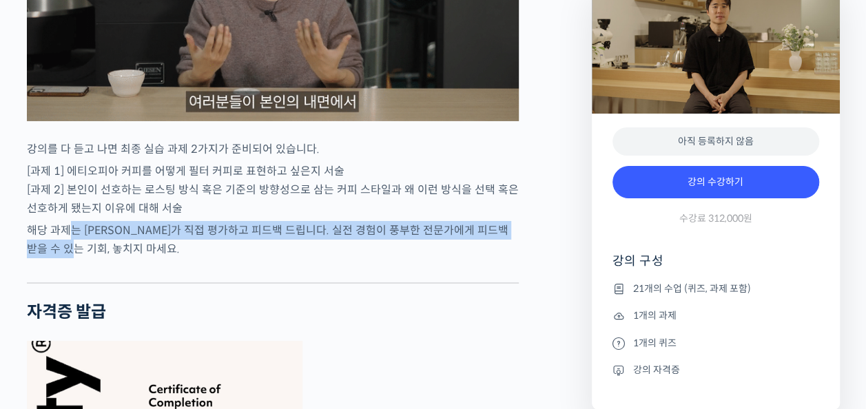
click at [79, 242] on p "해당 과제는 윤원균 로스터가 직접 평가하고 피드백 드립니다. 실전 경험이 풍부한 전문가에게 피드백 받을 수 있는 기회, 놓치지 마세요." at bounding box center [273, 239] width 492 height 37
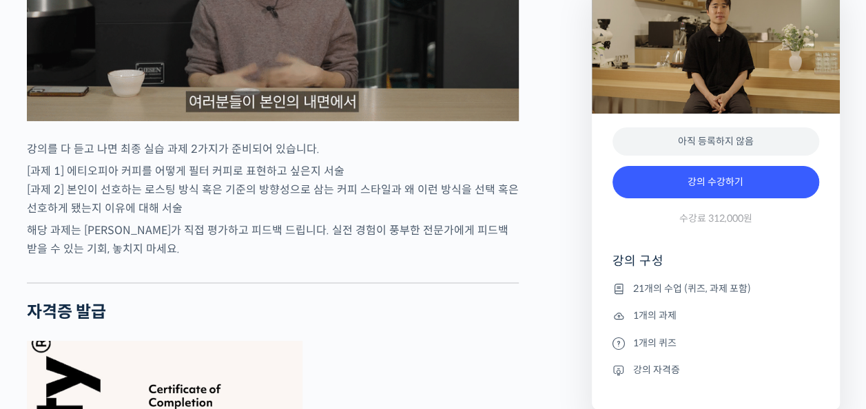
click at [77, 262] on div at bounding box center [273, 272] width 492 height 21
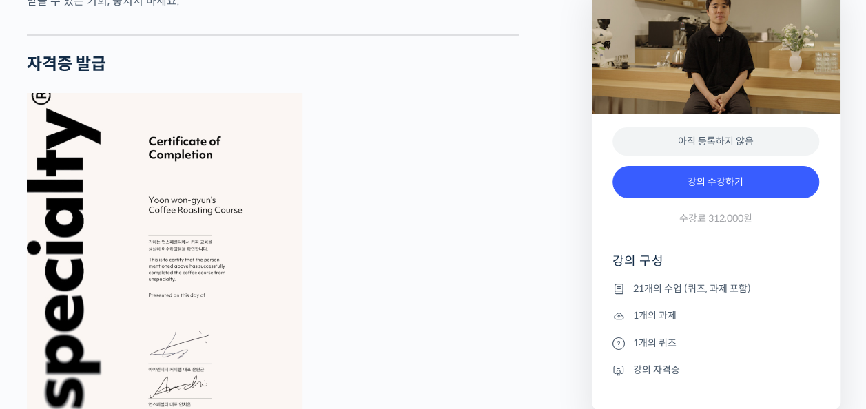
scroll to position [5377, 0]
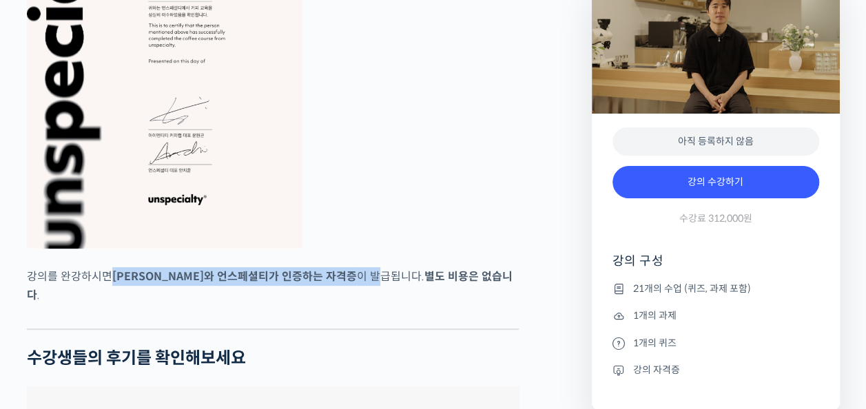
drag, startPoint x: 110, startPoint y: 254, endPoint x: 350, endPoint y: 274, distance: 240.7
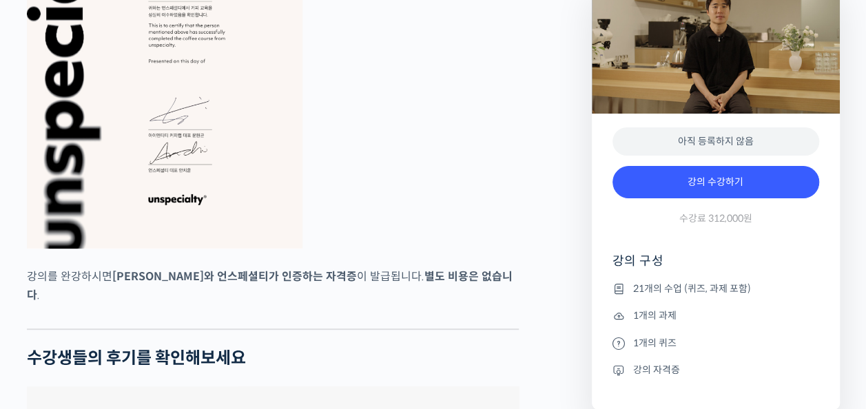
drag, startPoint x: 350, startPoint y: 274, endPoint x: 349, endPoint y: 296, distance: 22.1
click at [349, 308] on div at bounding box center [273, 318] width 492 height 21
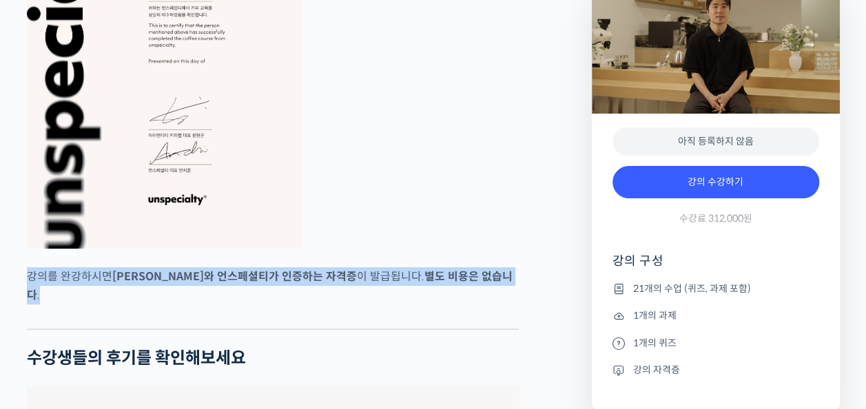
drag, startPoint x: 339, startPoint y: 298, endPoint x: 22, endPoint y: 265, distance: 318.9
drag, startPoint x: 25, startPoint y: 265, endPoint x: 51, endPoint y: 285, distance: 33.4
click at [51, 308] on div at bounding box center [273, 318] width 492 height 21
click at [58, 308] on div at bounding box center [273, 318] width 492 height 21
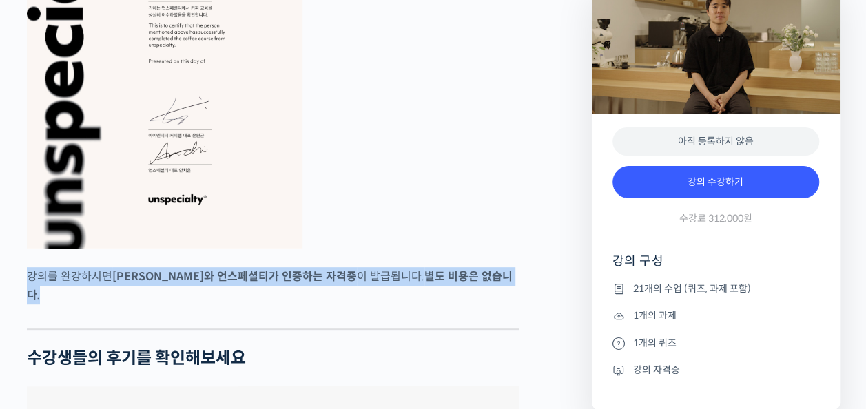
drag, startPoint x: 248, startPoint y: 285, endPoint x: 23, endPoint y: 289, distance: 225.4
click at [37, 308] on div at bounding box center [273, 318] width 492 height 21
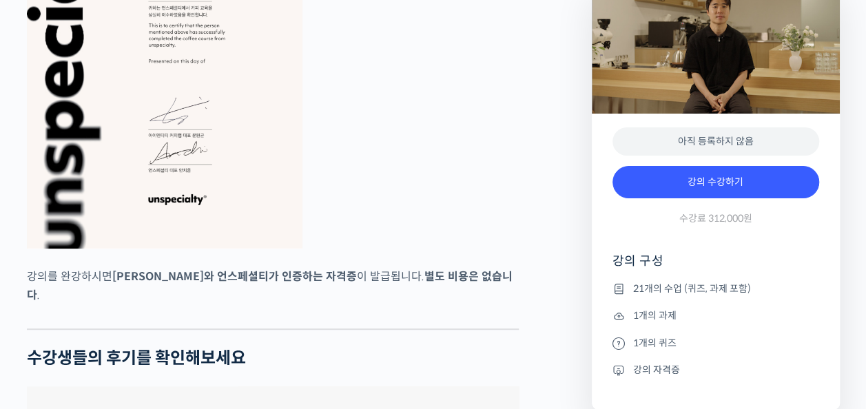
scroll to position [5721, 0]
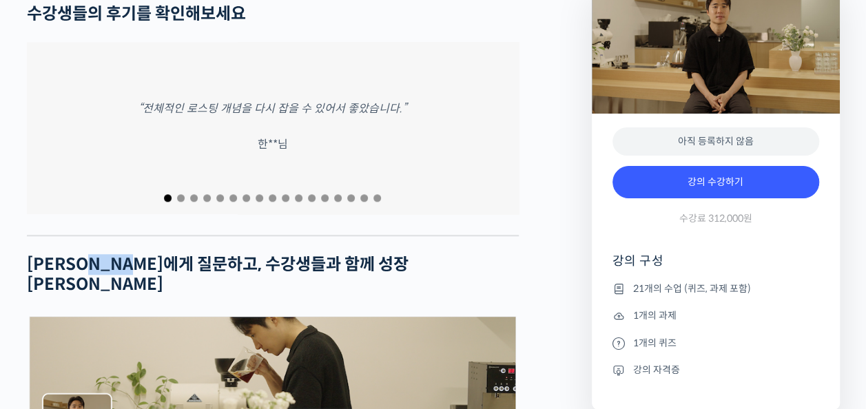
drag, startPoint x: 99, startPoint y: 239, endPoint x: 145, endPoint y: 246, distance: 46.0
click at [152, 254] on strong "윤원균 로스터에게 질문하고, 수강생들과 함께 성장하세요" at bounding box center [218, 274] width 382 height 41
drag, startPoint x: 140, startPoint y: 247, endPoint x: 12, endPoint y: 236, distance: 127.9
drag, startPoint x: 20, startPoint y: 238, endPoint x: 127, endPoint y: 244, distance: 107.0
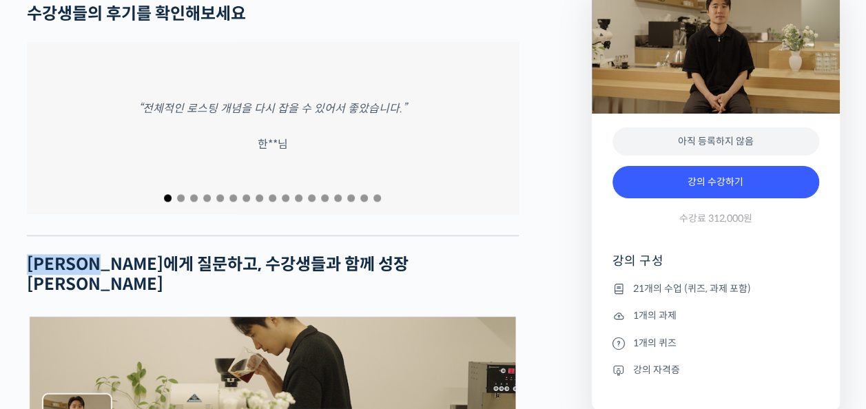
drag, startPoint x: 150, startPoint y: 250, endPoint x: 58, endPoint y: 251, distance: 91.7
drag, startPoint x: 74, startPoint y: 245, endPoint x: 136, endPoint y: 245, distance: 62.0
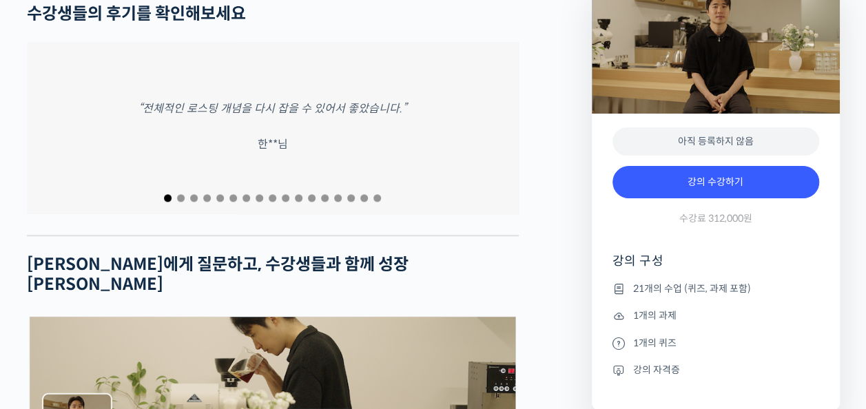
drag, startPoint x: 136, startPoint y: 245, endPoint x: 141, endPoint y: 254, distance: 9.6
click at [180, 194] on span "Go to slide 2" at bounding box center [181, 198] width 8 height 8
click at [199, 189] on div at bounding box center [273, 198] width 492 height 19
click at [203, 189] on div at bounding box center [273, 198] width 492 height 19
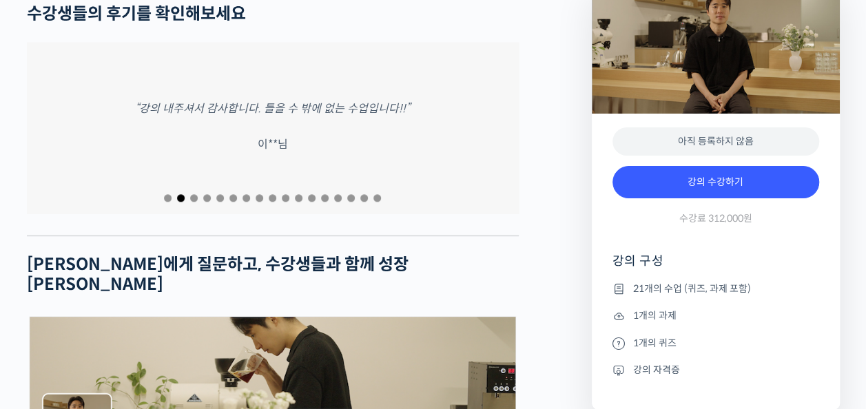
click at [194, 194] on span "Go to slide 3" at bounding box center [194, 198] width 8 height 8
click at [206, 194] on span "Go to slide 4" at bounding box center [207, 198] width 8 height 8
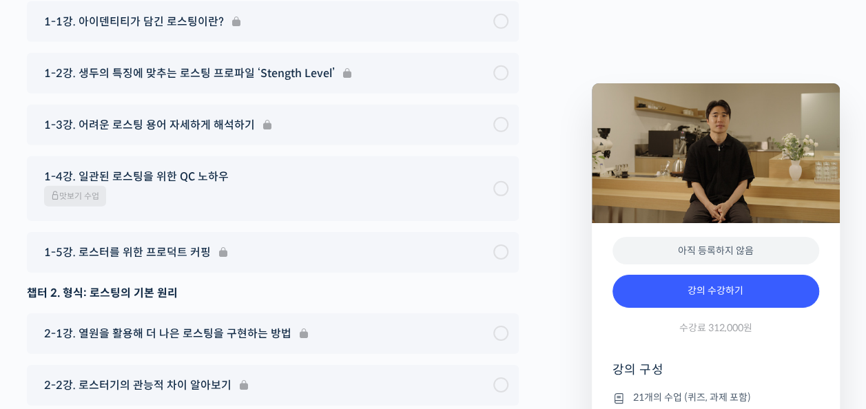
scroll to position [7238, 0]
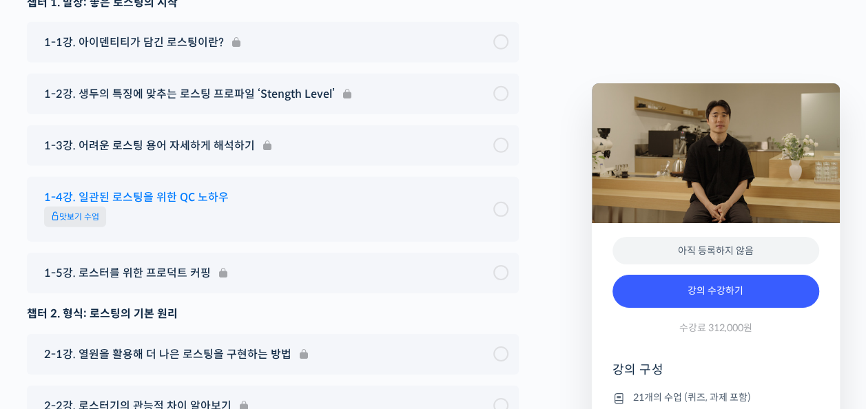
click at [66, 207] on span "맛보기 수업" at bounding box center [75, 217] width 62 height 21
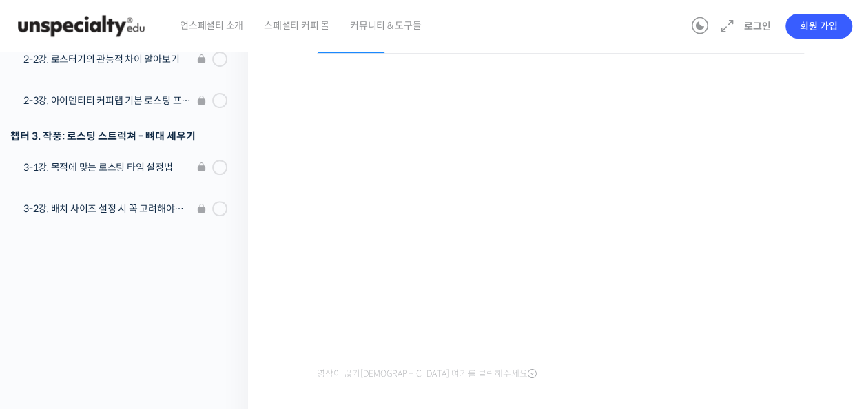
scroll to position [107, 0]
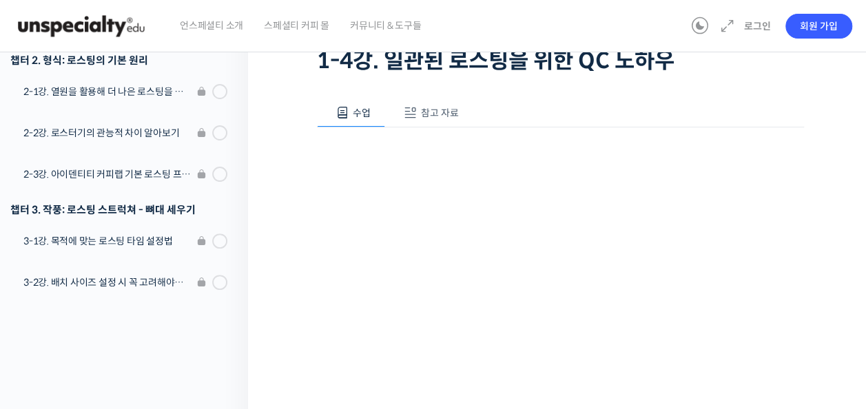
drag, startPoint x: 434, startPoint y: 128, endPoint x: 437, endPoint y: 120, distance: 8.7
click at [435, 128] on div "영상이 끊기[DEMOGRAPHIC_DATA] 여기를 클릭해주세요" at bounding box center [560, 293] width 487 height 330
click at [437, 120] on button "참고 자료" at bounding box center [429, 113] width 88 height 29
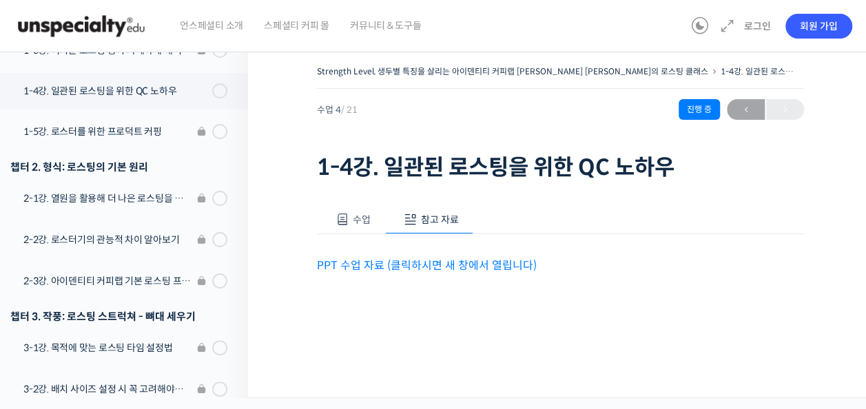
scroll to position [0, 0]
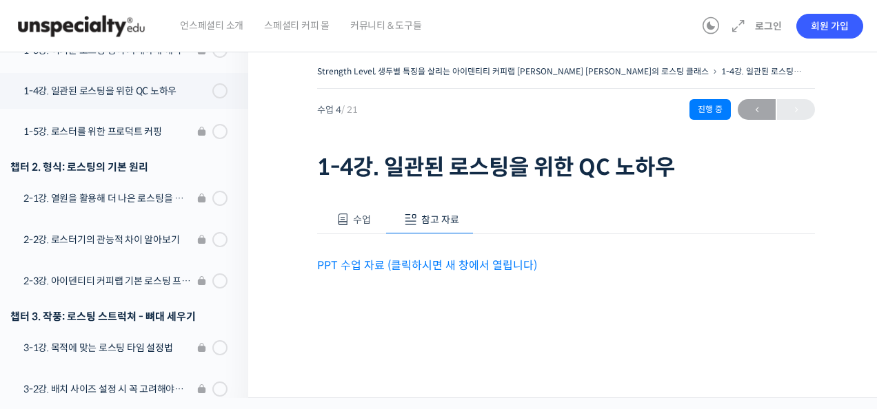
click at [361, 220] on span "수업" at bounding box center [362, 220] width 18 height 12
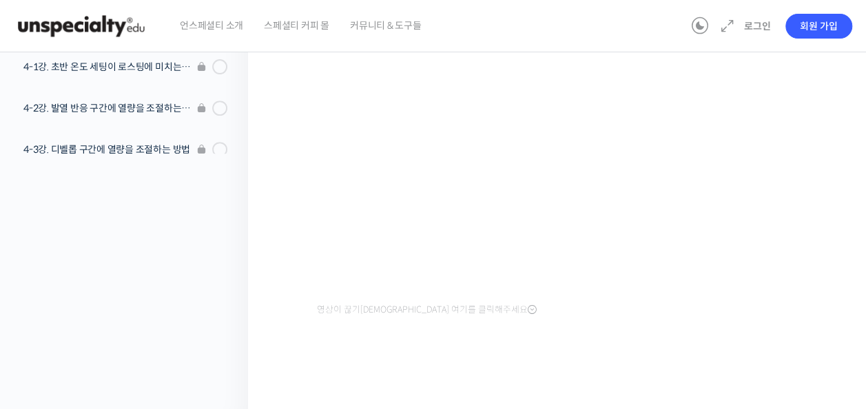
scroll to position [761, 0]
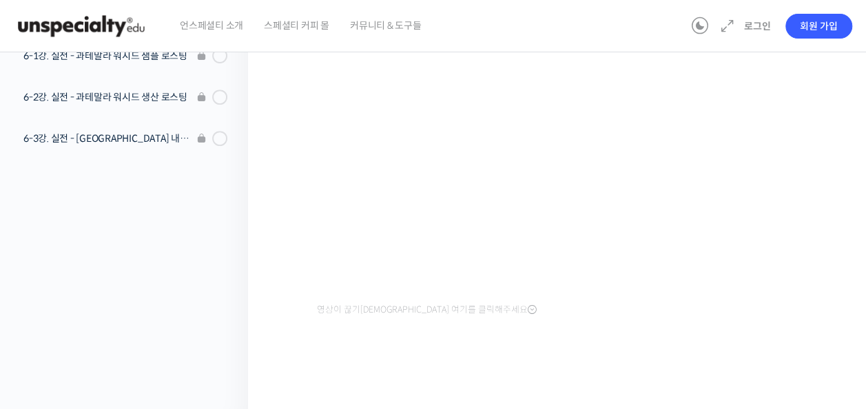
click at [101, 21] on img at bounding box center [81, 26] width 135 height 41
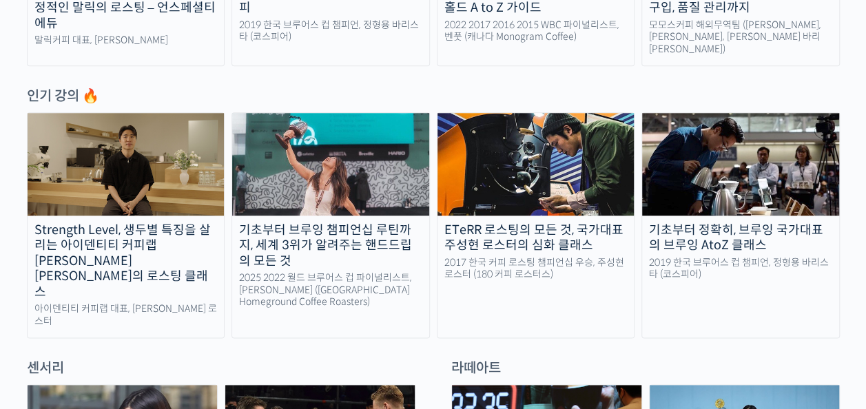
scroll to position [965, 0]
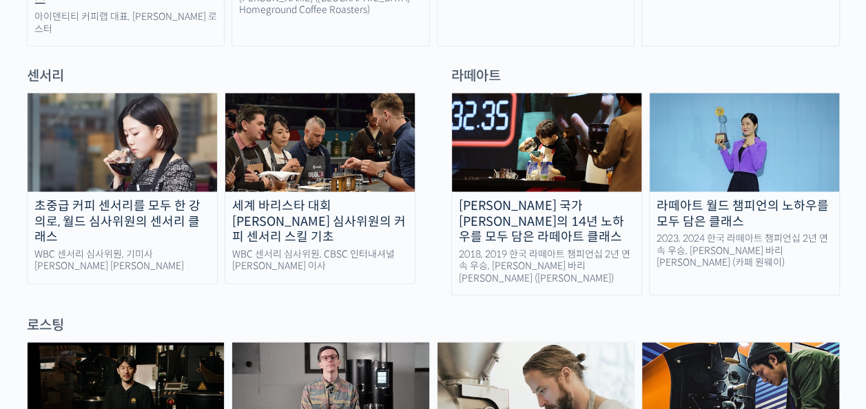
click at [325, 199] on div "세계 바리스타 대회 [PERSON_NAME] 심사위원의 커피 센서리 스킬 기초" at bounding box center [320, 222] width 190 height 47
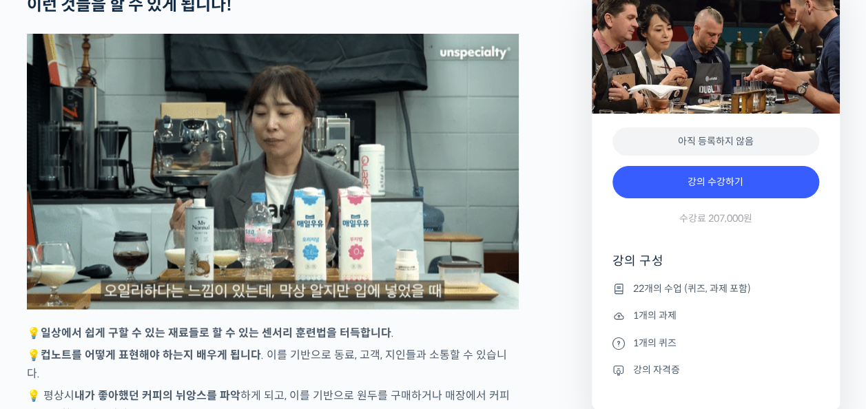
scroll to position [3722, 0]
